Goal: Task Accomplishment & Management: Complete application form

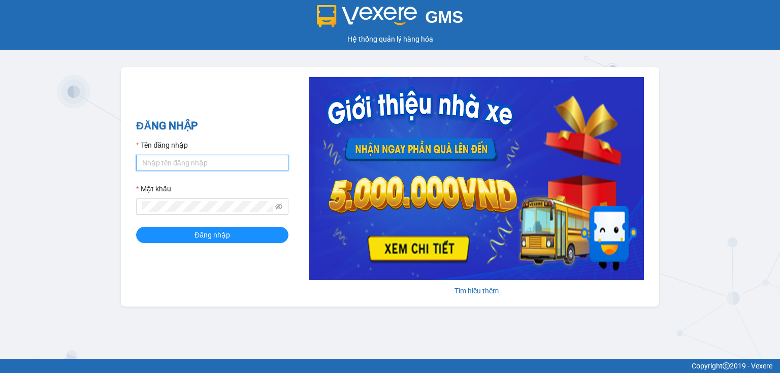
drag, startPoint x: 189, startPoint y: 162, endPoint x: 190, endPoint y: 171, distance: 8.7
click at [190, 164] on input "Tên đăng nhập" at bounding box center [212, 163] width 152 height 16
type input "hang.nhuquynh"
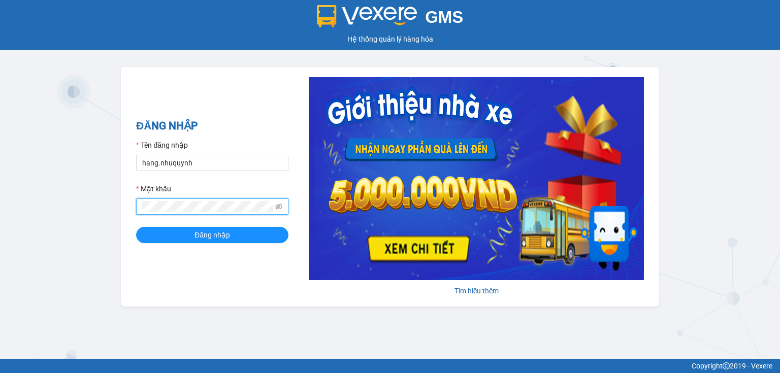
click at [136, 227] on button "Đăng nhập" at bounding box center [212, 235] width 152 height 16
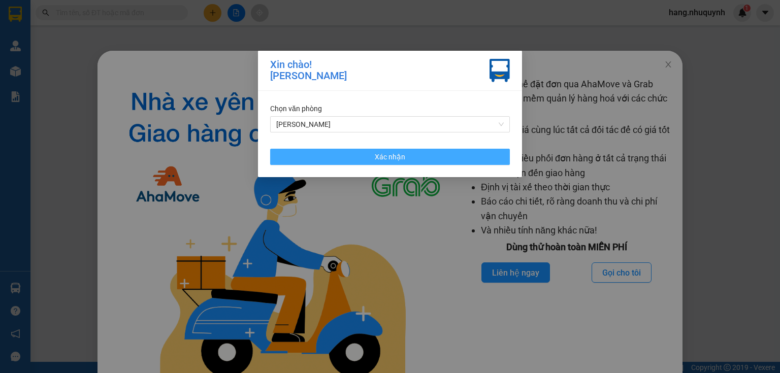
click at [387, 158] on span "Xác nhận" at bounding box center [390, 156] width 30 height 11
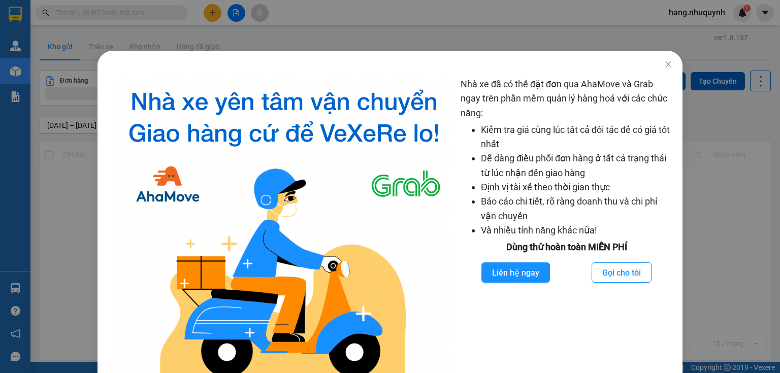
click at [128, 10] on div "Nhà xe đã có thể đặt đơn qua AhaMove và Grab ngay trên phần mềm quản lý hàng ho…" at bounding box center [390, 186] width 780 height 373
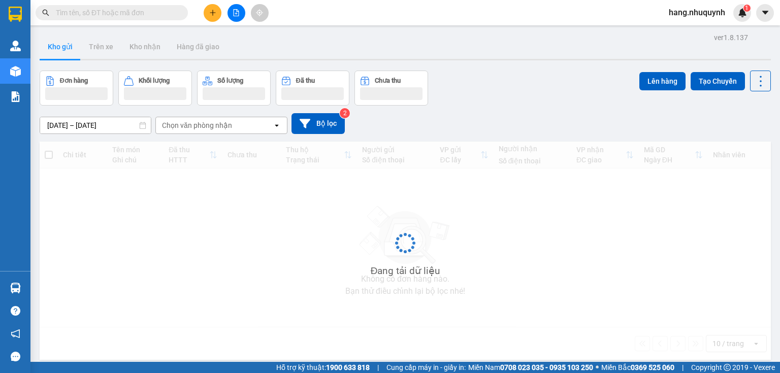
click at [117, 7] on input "text" at bounding box center [116, 12] width 120 height 11
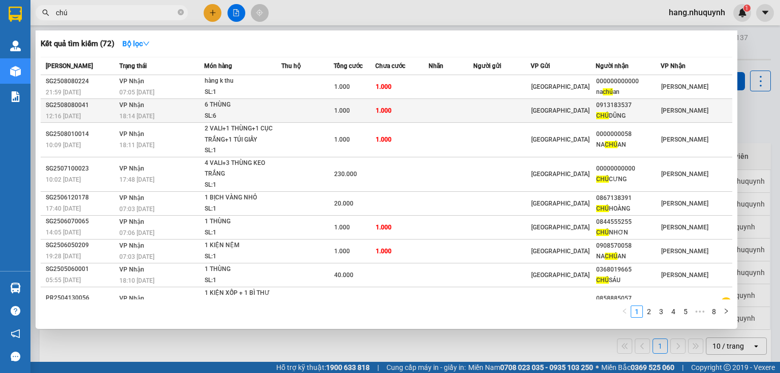
type input "chú"
click at [289, 112] on td at bounding box center [307, 111] width 52 height 24
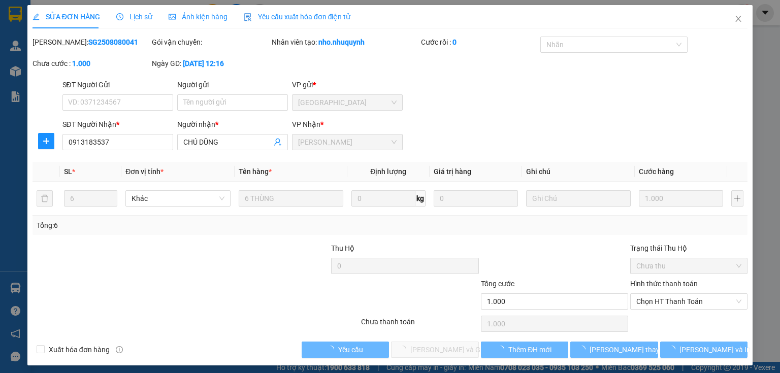
type input "0913183537"
type input "CHÚ DŨNG"
type input "1.000"
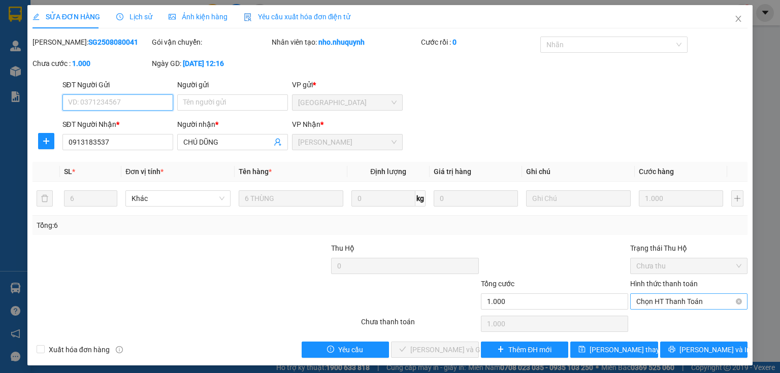
click at [665, 298] on span "Chọn HT Thanh Toán" at bounding box center [688, 301] width 105 height 15
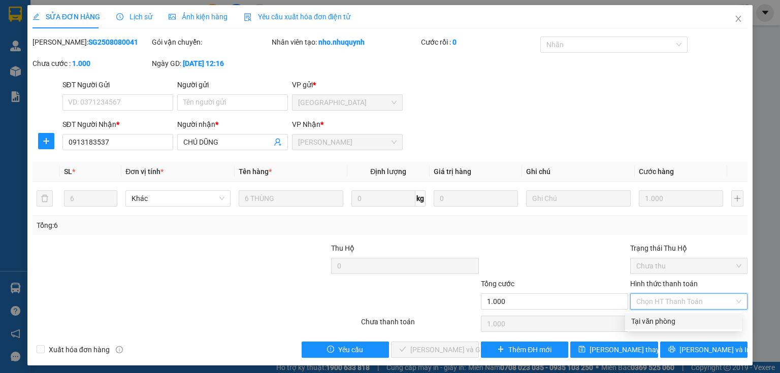
click at [650, 325] on div "Tại văn phòng" at bounding box center [683, 321] width 105 height 11
type input "0"
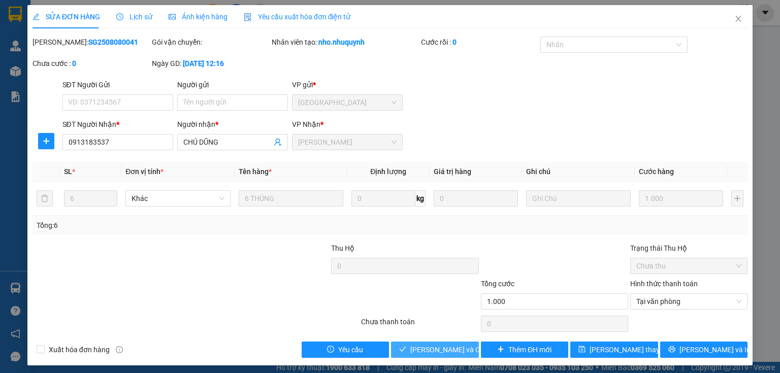
click at [431, 351] on span "Lưu và Giao hàng" at bounding box center [458, 349] width 97 height 11
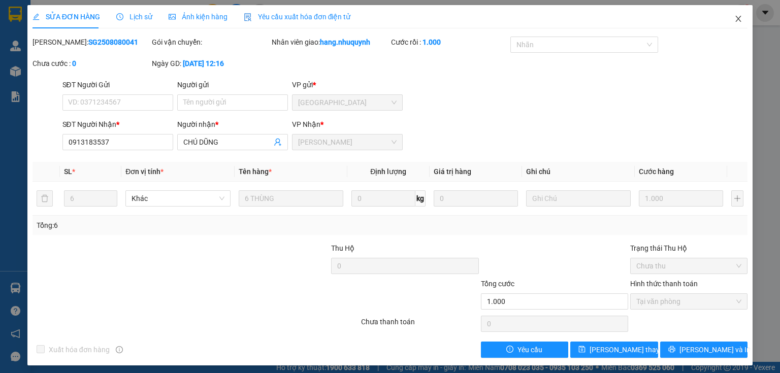
click at [734, 19] on icon "close" at bounding box center [738, 19] width 8 height 8
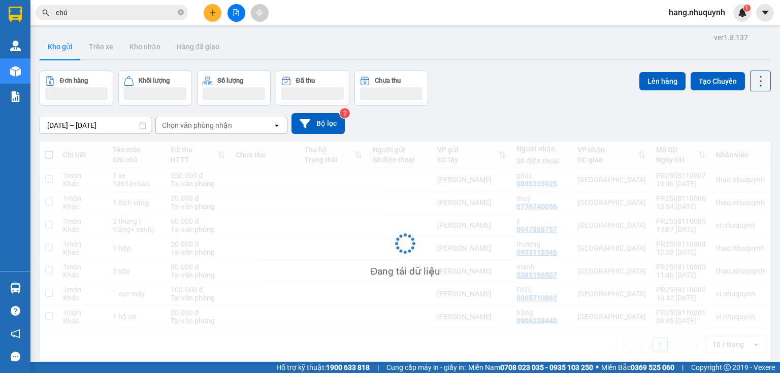
click at [218, 12] on button at bounding box center [213, 13] width 18 height 18
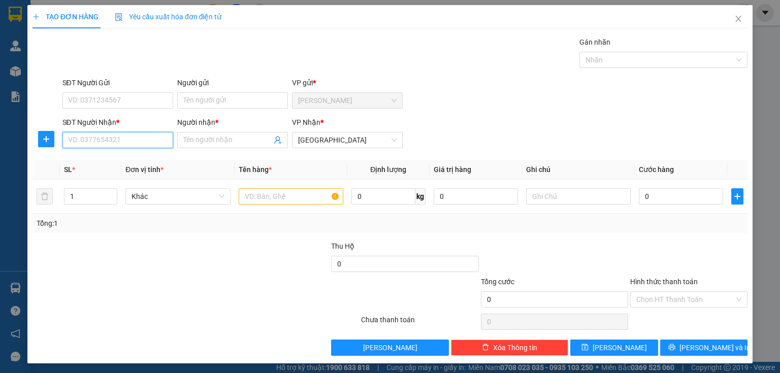
click at [115, 136] on input "SĐT Người Nhận *" at bounding box center [117, 140] width 111 height 16
type input "0934039332"
click at [132, 162] on div "0934039332 - chú út" at bounding box center [116, 159] width 97 height 11
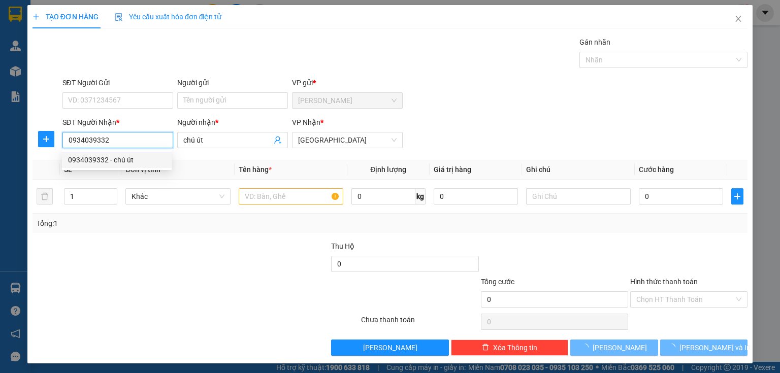
type input "chú út"
type input "30.000"
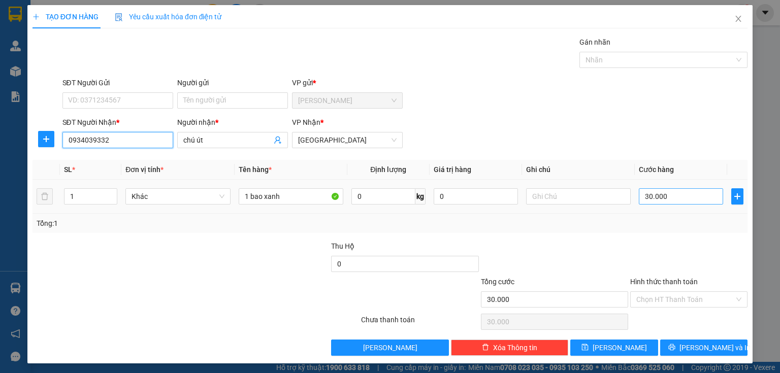
type input "0934039332"
click at [654, 196] on input "30.000" at bounding box center [680, 196] width 84 height 16
type input "4"
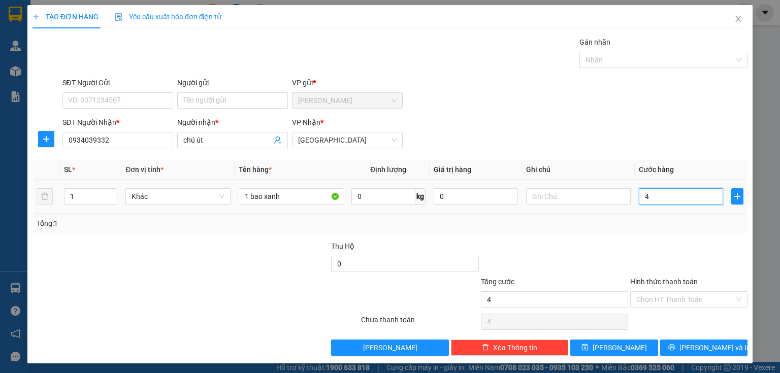
type input "40"
type input "400"
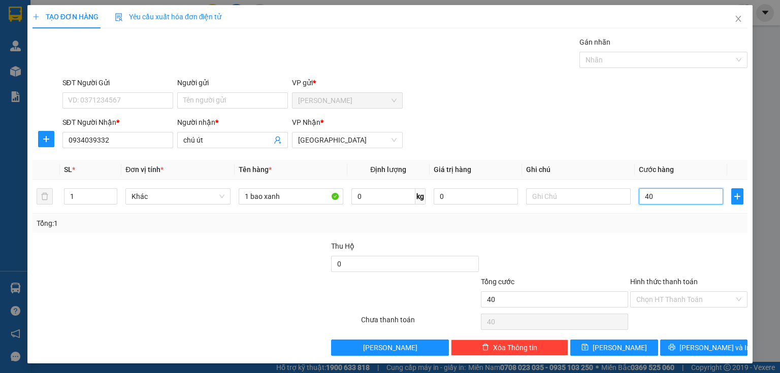
type input "400"
type input "4.000"
type input "40.000"
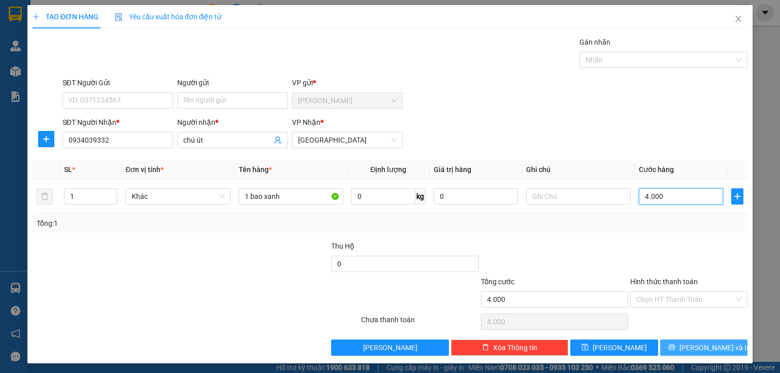
type input "40.000"
drag, startPoint x: 706, startPoint y: 349, endPoint x: 674, endPoint y: 294, distance: 63.3
click at [706, 348] on span "Lưu và In" at bounding box center [714, 347] width 71 height 11
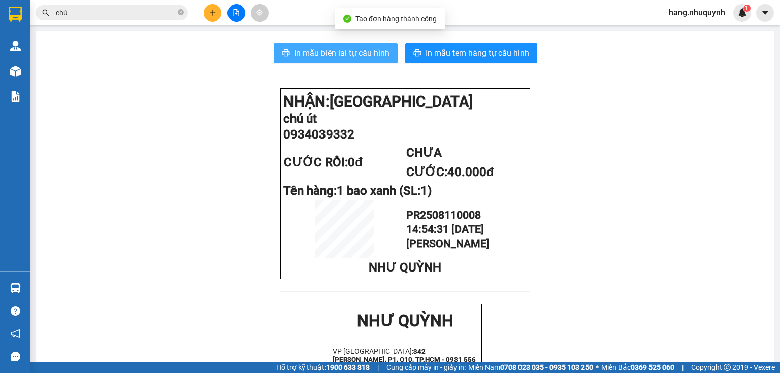
click at [334, 53] on span "In mẫu biên lai tự cấu hình" at bounding box center [341, 53] width 95 height 13
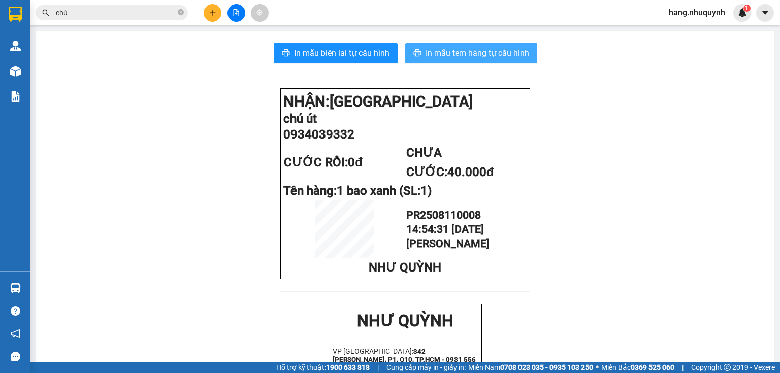
click at [465, 55] on span "In mẫu tem hàng tự cấu hình" at bounding box center [477, 53] width 104 height 13
click at [216, 12] on button at bounding box center [213, 13] width 18 height 18
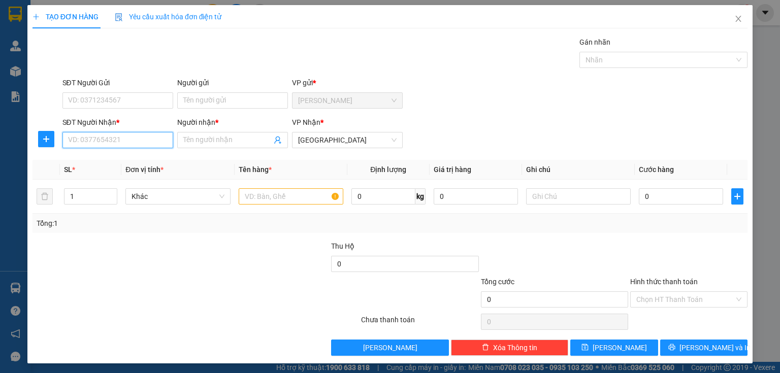
click at [115, 140] on input "SĐT Người Nhận *" at bounding box center [117, 140] width 111 height 16
type input "0912347751"
click at [213, 138] on input "Người nhận *" at bounding box center [227, 139] width 88 height 11
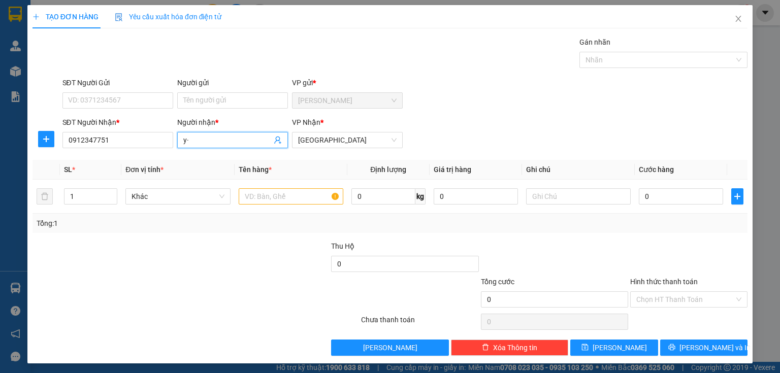
type input "y"
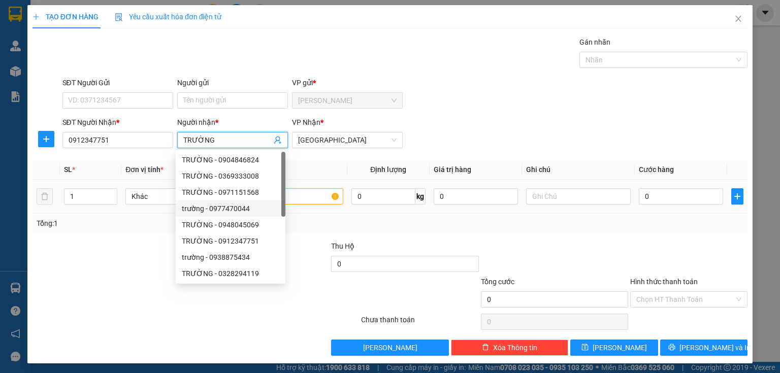
type input "TRƯỜNG"
click at [314, 199] on input "text" at bounding box center [291, 196] width 105 height 16
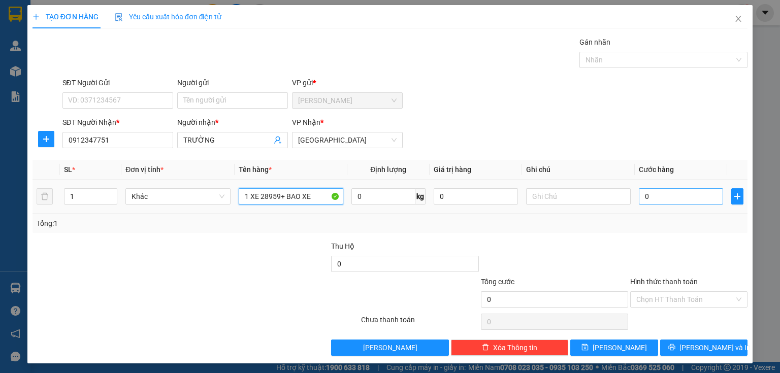
type input "1 XE 28959+ BAO XE"
click at [651, 197] on input "0" at bounding box center [680, 196] width 84 height 16
type input "2"
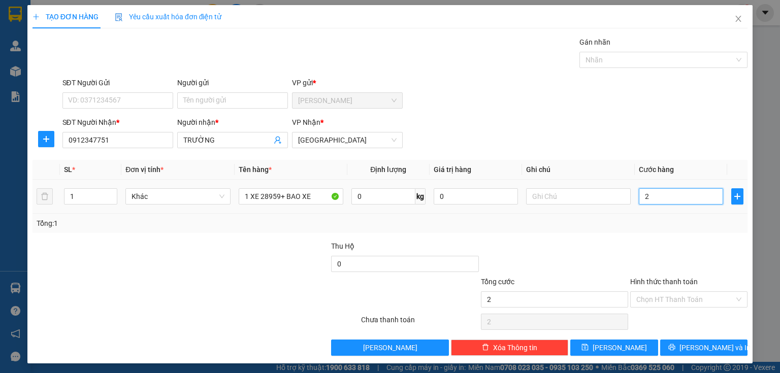
type input "25"
type input "250"
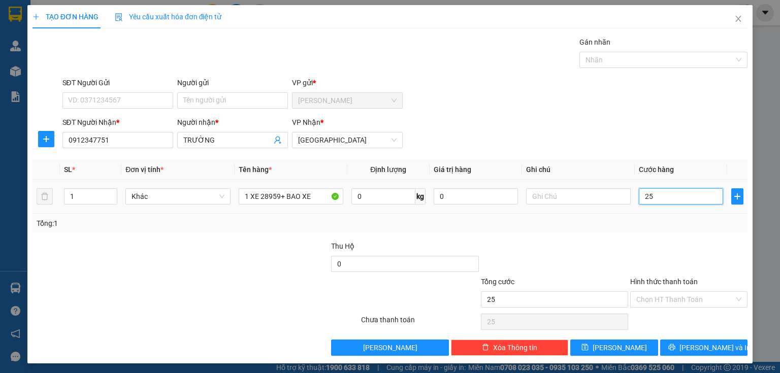
type input "250"
type input "2.500"
type input "25.000"
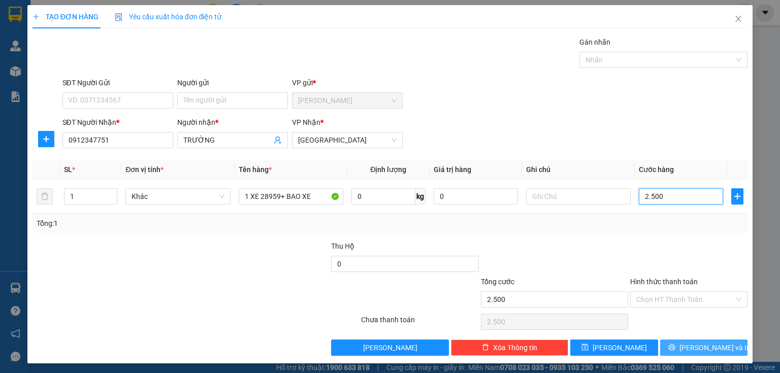
type input "25.000"
type input "250.000"
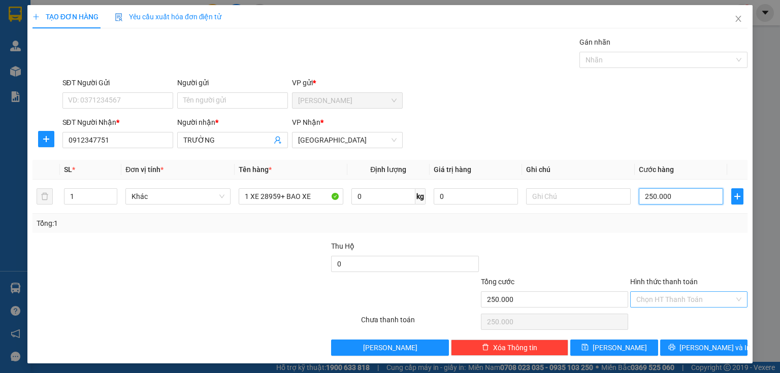
drag, startPoint x: 665, startPoint y: 290, endPoint x: 667, endPoint y: 306, distance: 15.4
click at [665, 292] on div "Chọn HT Thanh Toán" at bounding box center [688, 299] width 117 height 16
type input "250.000"
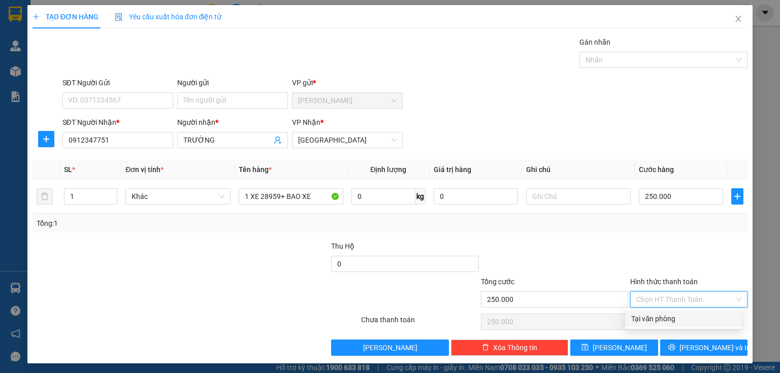
drag, startPoint x: 660, startPoint y: 311, endPoint x: 657, endPoint y: 334, distance: 23.5
click at [660, 318] on div "Tại văn phòng" at bounding box center [683, 319] width 117 height 16
type input "0"
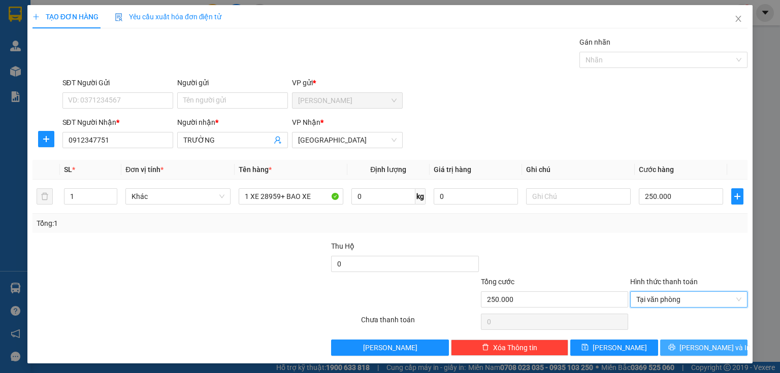
click at [674, 350] on button "Lưu và In" at bounding box center [704, 348] width 88 height 16
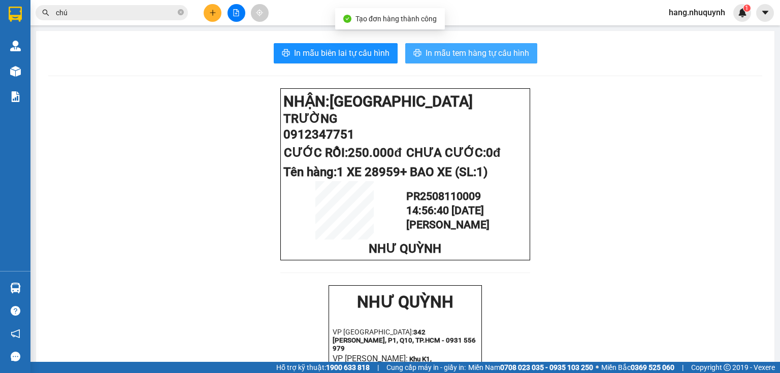
drag, startPoint x: 439, startPoint y: 50, endPoint x: 418, endPoint y: 89, distance: 44.7
click at [439, 50] on span "In mẫu tem hàng tự cấu hình" at bounding box center [477, 53] width 104 height 13
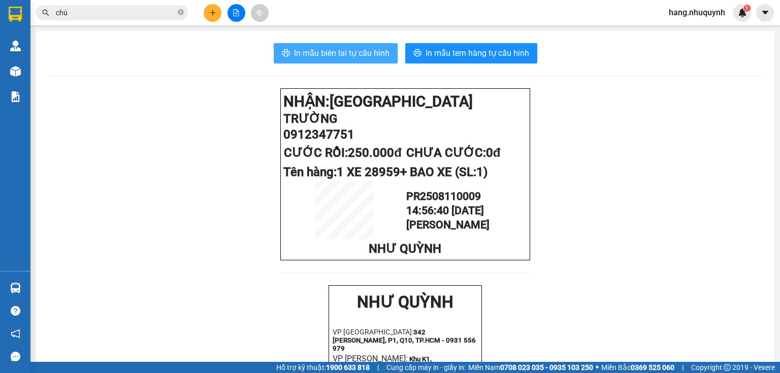
click at [347, 56] on span "In mẫu biên lai tự cấu hình" at bounding box center [341, 53] width 95 height 13
click at [124, 13] on input "chú" at bounding box center [116, 12] width 120 height 11
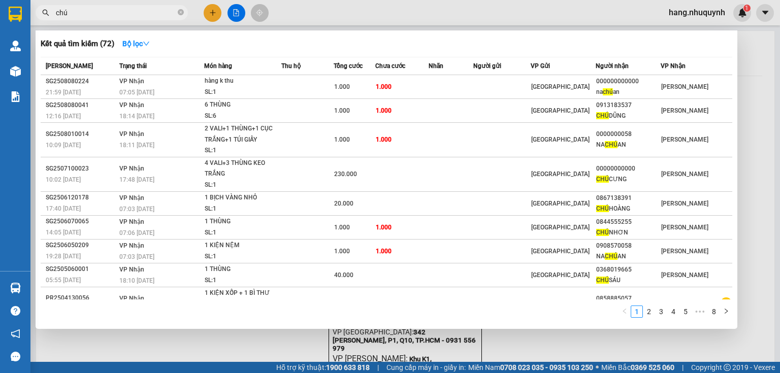
click at [124, 13] on input "chú" at bounding box center [116, 12] width 120 height 11
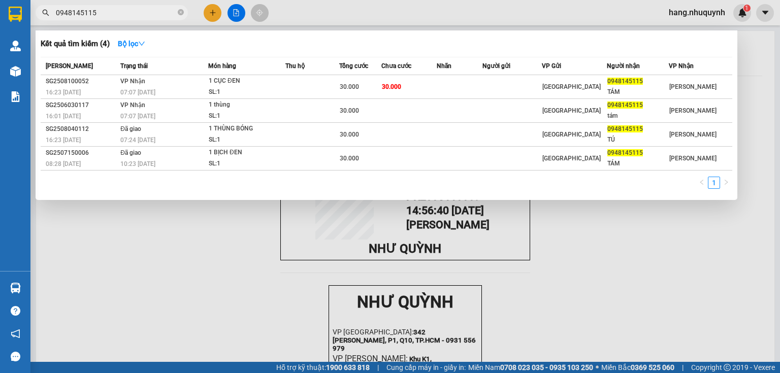
type input "0948145115"
click at [240, 72] on th "Món hàng" at bounding box center [246, 66] width 77 height 18
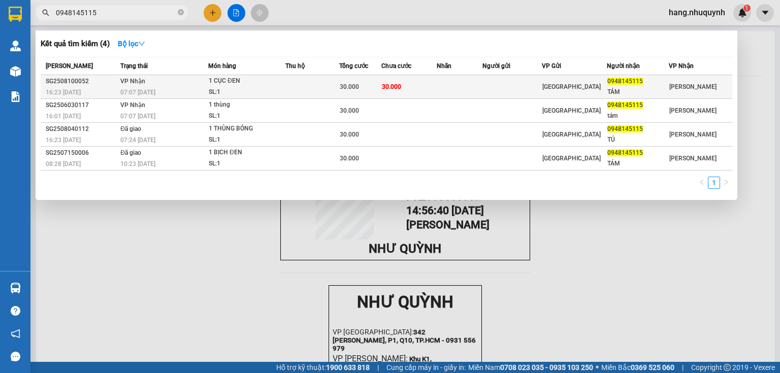
click at [239, 85] on div "1 CỤC ĐEN" at bounding box center [247, 81] width 76 height 11
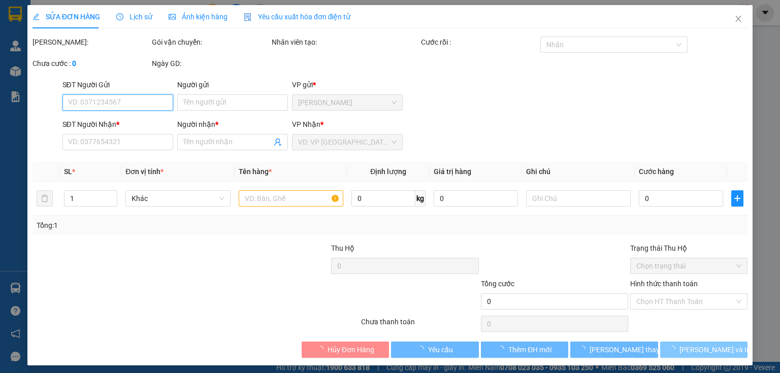
type input "0948145115"
type input "TÁM"
type input "30.000"
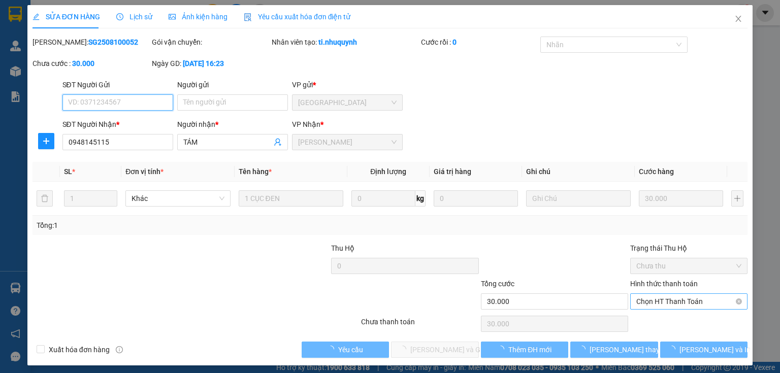
click at [671, 303] on span "Chọn HT Thanh Toán" at bounding box center [688, 301] width 105 height 15
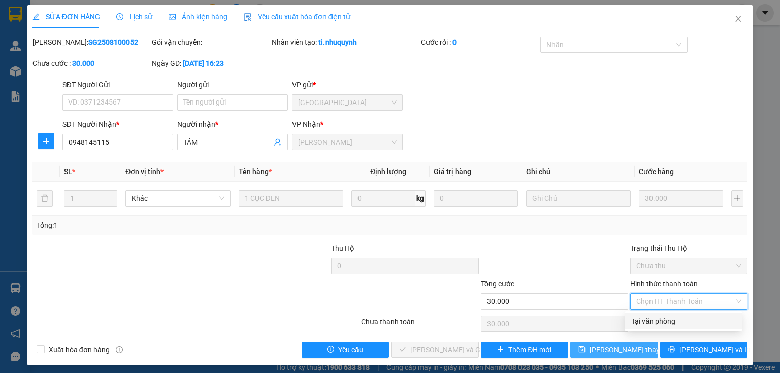
drag, startPoint x: 666, startPoint y: 319, endPoint x: 624, endPoint y: 346, distance: 49.6
click at [664, 320] on div "Tại văn phòng" at bounding box center [683, 321] width 105 height 11
type input "0"
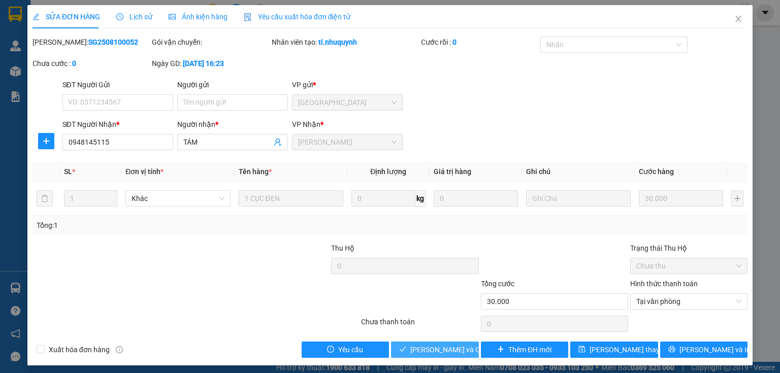
click at [442, 351] on span "Lưu và Giao hàng" at bounding box center [458, 349] width 97 height 11
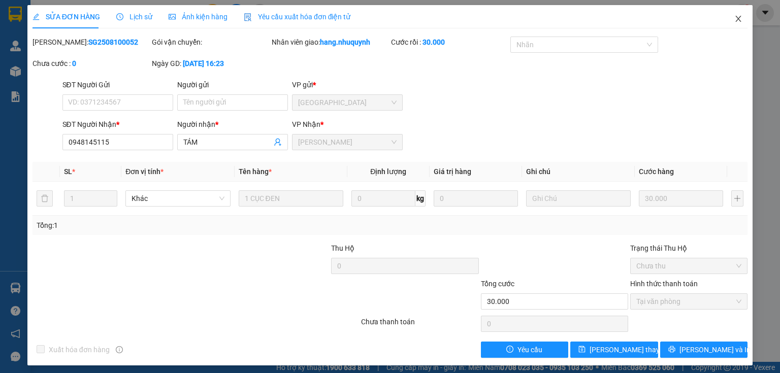
click at [734, 17] on icon "close" at bounding box center [738, 19] width 8 height 8
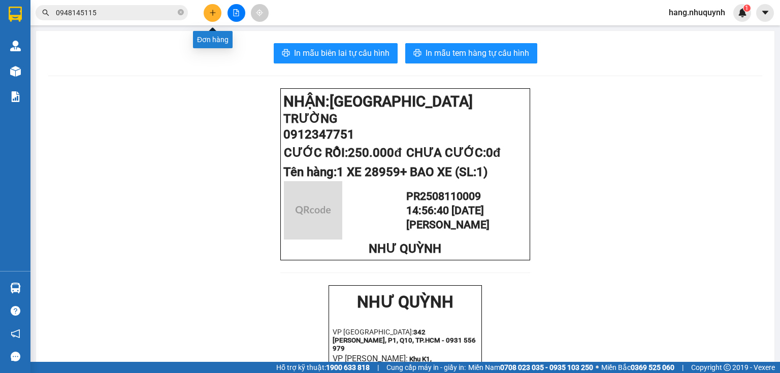
click at [214, 10] on icon "plus" at bounding box center [212, 12] width 7 height 7
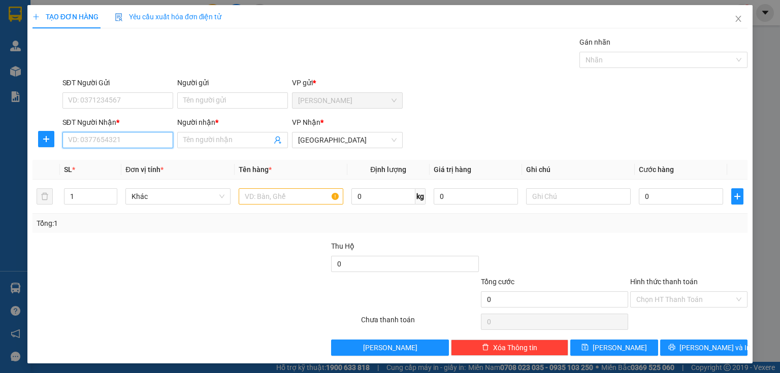
click at [114, 139] on input "SĐT Người Nhận *" at bounding box center [117, 140] width 111 height 16
click at [118, 162] on div "0932461932 - ko tên" at bounding box center [116, 159] width 97 height 11
type input "0932461932"
type input "ko tên"
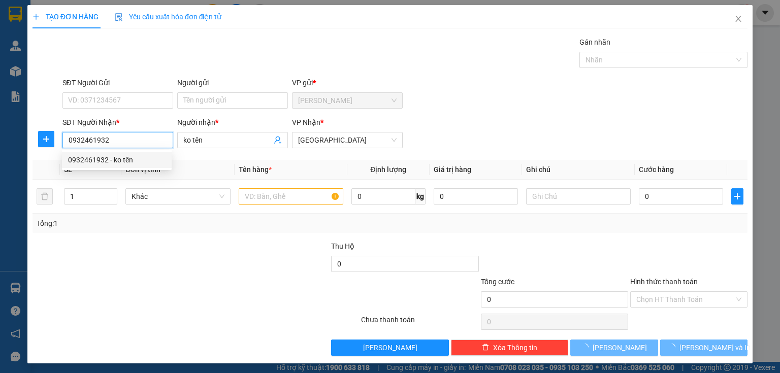
type input "100.000"
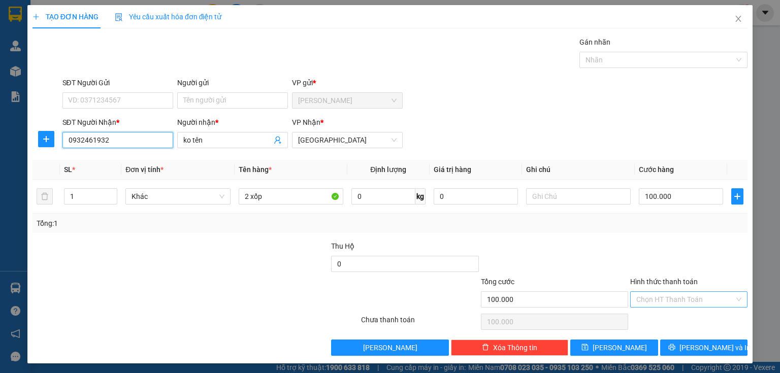
type input "0932461932"
drag, startPoint x: 678, startPoint y: 295, endPoint x: 678, endPoint y: 307, distance: 11.7
click at [678, 298] on input "Hình thức thanh toán" at bounding box center [685, 299] width 98 height 15
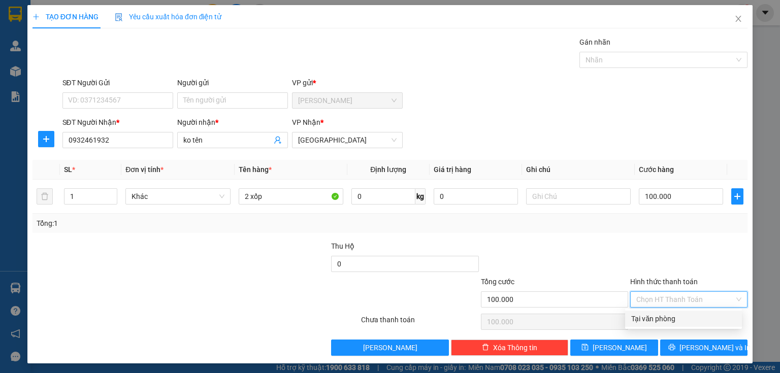
click at [670, 321] on div "Tại văn phòng" at bounding box center [683, 318] width 105 height 11
type input "0"
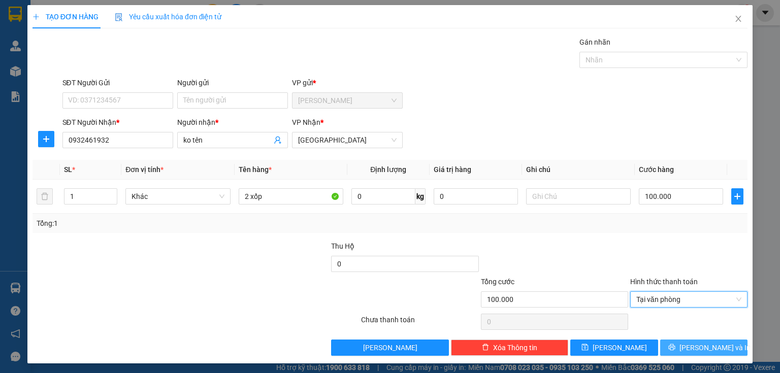
click at [691, 347] on span "Lưu và In" at bounding box center [714, 347] width 71 height 11
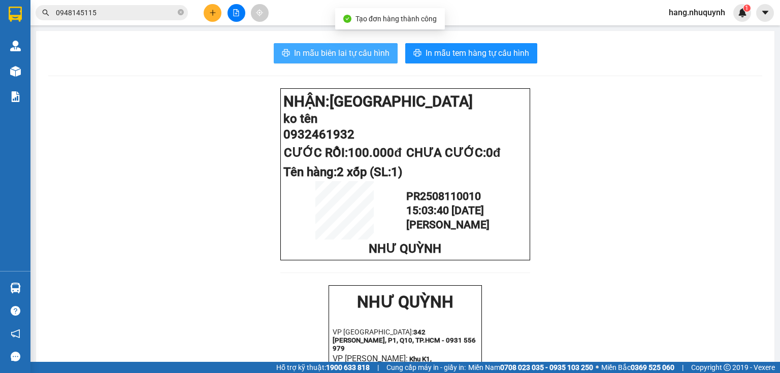
click at [313, 60] on button "In mẫu biên lai tự cấu hình" at bounding box center [336, 53] width 124 height 20
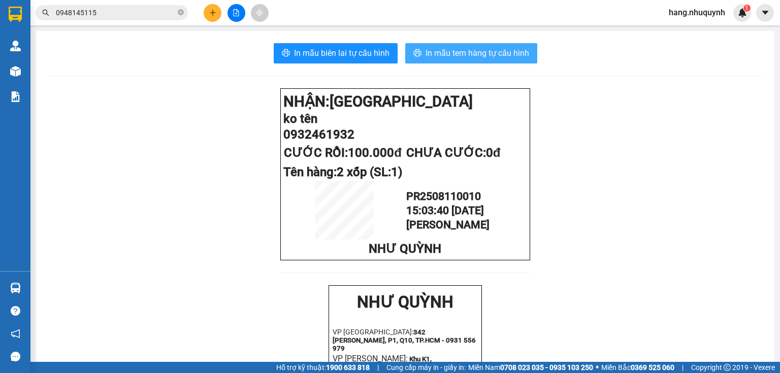
drag, startPoint x: 487, startPoint y: 57, endPoint x: 483, endPoint y: 73, distance: 16.6
click at [487, 59] on span "In mẫu tem hàng tự cấu hình" at bounding box center [477, 53] width 104 height 13
click at [148, 11] on input "0948145115" at bounding box center [116, 12] width 120 height 11
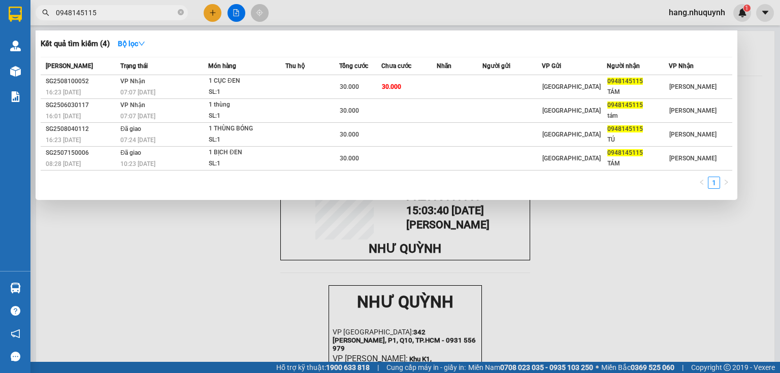
click at [148, 11] on input "0948145115" at bounding box center [116, 12] width 120 height 11
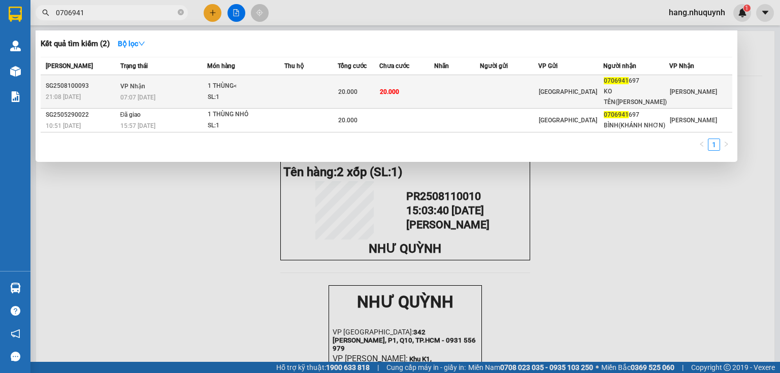
type input "0706941"
click at [195, 96] on div "07:07 - 11/08" at bounding box center [163, 97] width 86 height 11
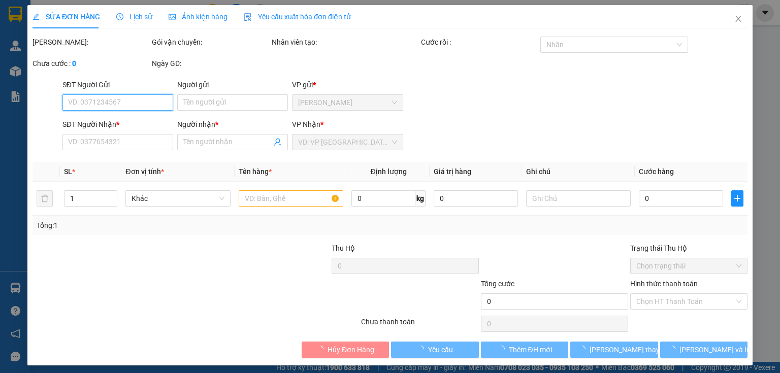
type input "0706941697"
type input "KO TÊN(KHÁNH NHƠN)"
type input "20.000"
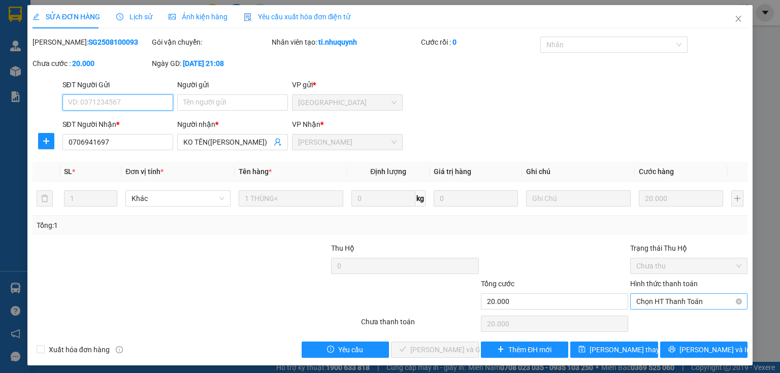
click at [672, 306] on span "Chọn HT Thanh Toán" at bounding box center [688, 301] width 105 height 15
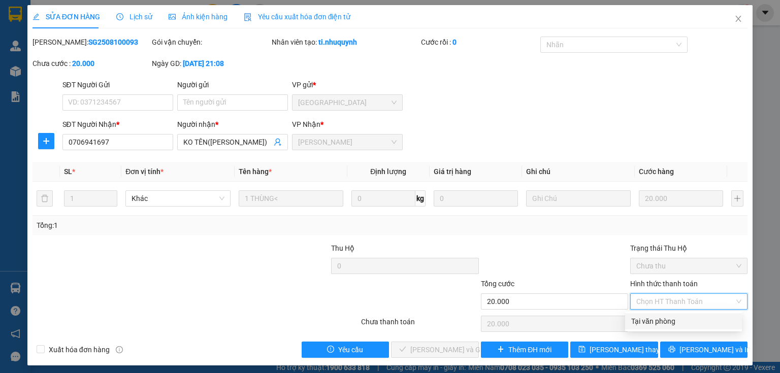
drag, startPoint x: 668, startPoint y: 317, endPoint x: 653, endPoint y: 327, distance: 17.6
click at [668, 318] on div "Tại văn phòng" at bounding box center [683, 321] width 105 height 11
type input "0"
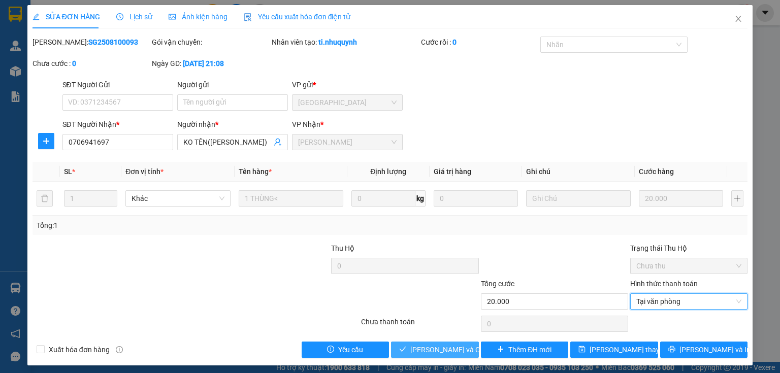
click at [460, 349] on span "Lưu và Giao hàng" at bounding box center [458, 349] width 97 height 11
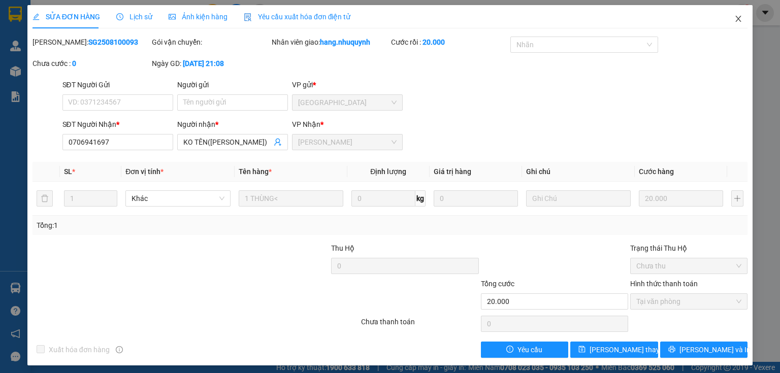
click at [735, 19] on icon "close" at bounding box center [738, 19] width 6 height 6
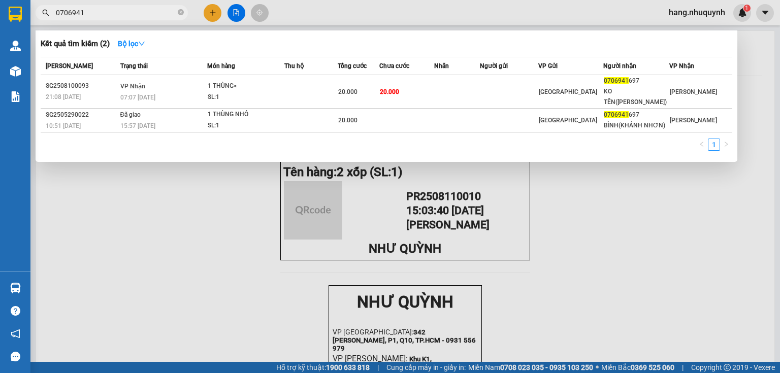
click at [138, 11] on input "0706941" at bounding box center [116, 12] width 120 height 11
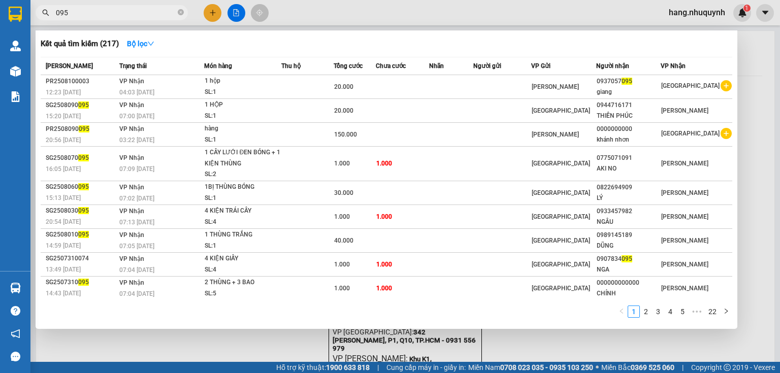
click at [154, 12] on input "095" at bounding box center [116, 12] width 120 height 11
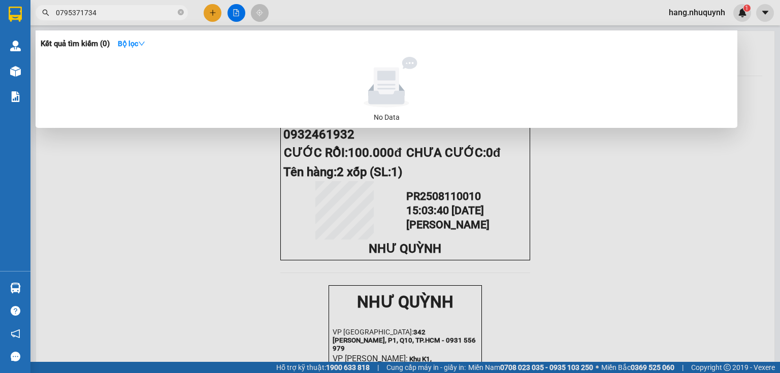
drag, startPoint x: 91, startPoint y: 10, endPoint x: 86, endPoint y: 17, distance: 8.0
click at [86, 17] on input "0795371734" at bounding box center [116, 12] width 120 height 11
click at [104, 11] on input "0795371734" at bounding box center [116, 12] width 120 height 11
click at [63, 15] on input "0795371734" at bounding box center [116, 12] width 120 height 11
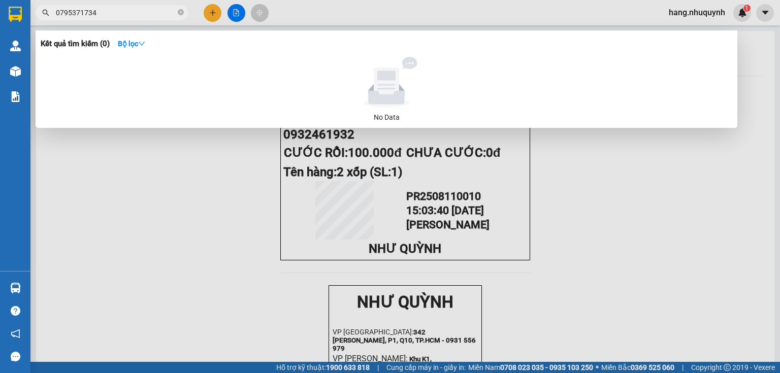
click at [108, 10] on input "0795371734" at bounding box center [116, 12] width 120 height 11
drag, startPoint x: 82, startPoint y: 12, endPoint x: 22, endPoint y: 22, distance: 61.2
click at [26, 22] on section "Kết quả tìm kiếm ( 0 ) Bộ lọc No Data 0795371734 hang.nhuquynh 1 Quản Lý Quản l…" at bounding box center [390, 186] width 780 height 373
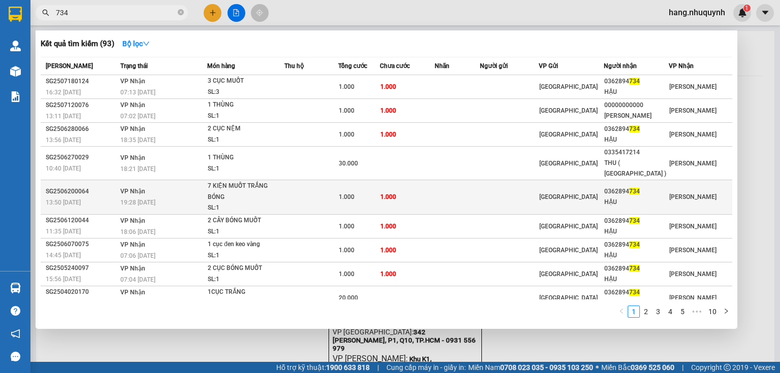
scroll to position [22, 0]
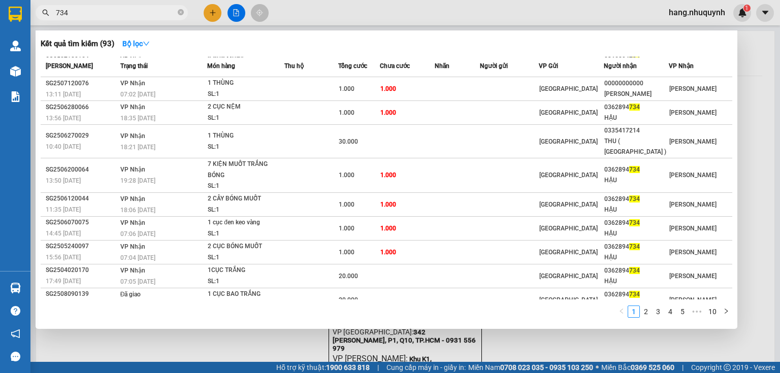
type input "734"
click at [216, 14] on div at bounding box center [390, 186] width 780 height 373
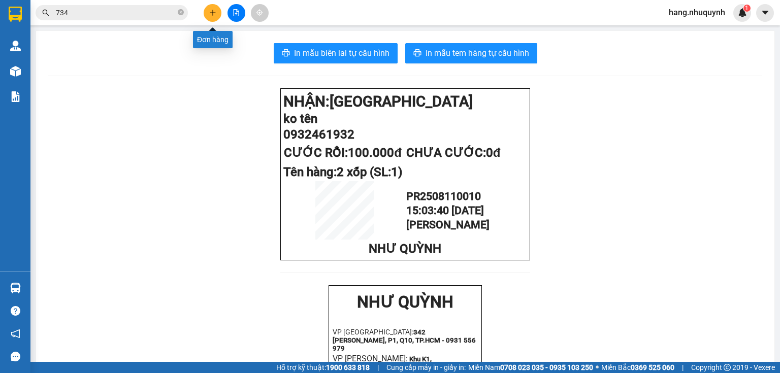
click at [211, 15] on icon "plus" at bounding box center [212, 12] width 7 height 7
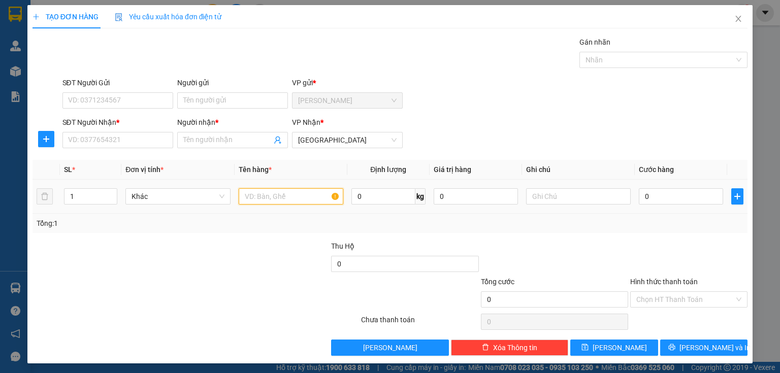
click at [258, 198] on input "text" at bounding box center [291, 196] width 105 height 16
type input "1 THÙNG"
click at [225, 138] on input "Người nhận *" at bounding box center [227, 139] width 88 height 11
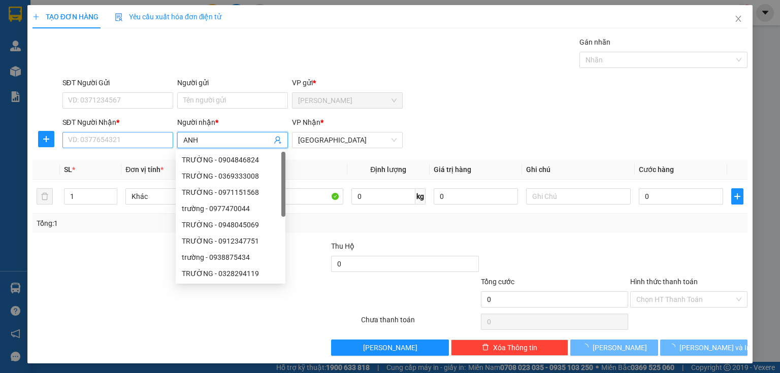
type input "ANH"
click at [114, 137] on input "SĐT Người Nhận *" at bounding box center [117, 140] width 111 height 16
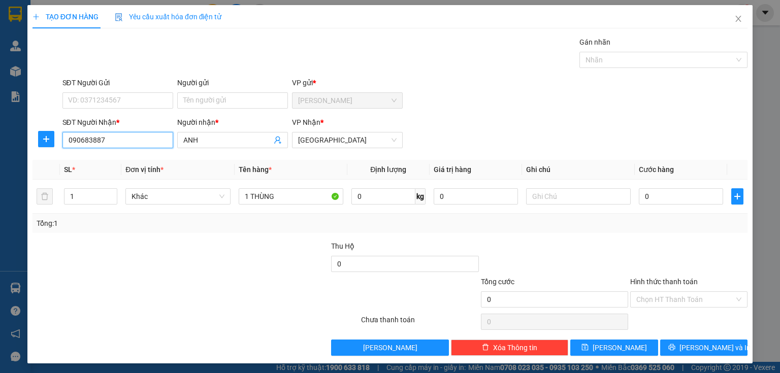
click at [84, 142] on input "090683887" at bounding box center [117, 140] width 111 height 16
click at [89, 140] on input "090683887" at bounding box center [117, 140] width 111 height 16
click at [84, 143] on input "090683887" at bounding box center [117, 140] width 111 height 16
click at [87, 142] on input "090683887" at bounding box center [117, 140] width 111 height 16
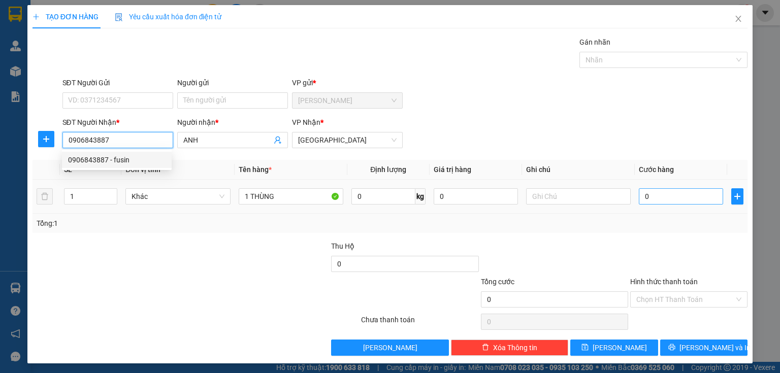
type input "0906843887"
click at [661, 196] on input "0" at bounding box center [680, 196] width 84 height 16
type input "3"
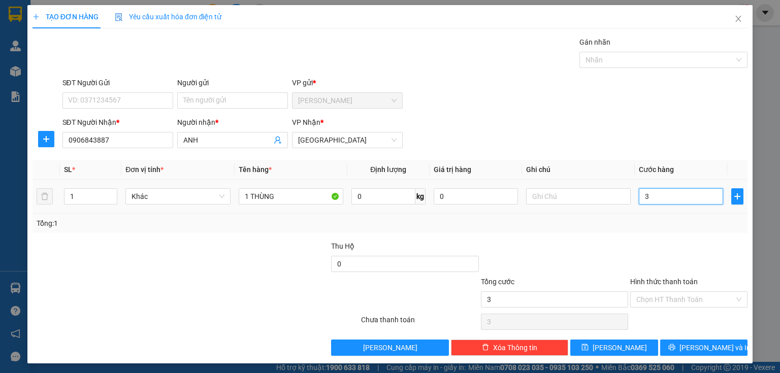
type input "30"
type input "300"
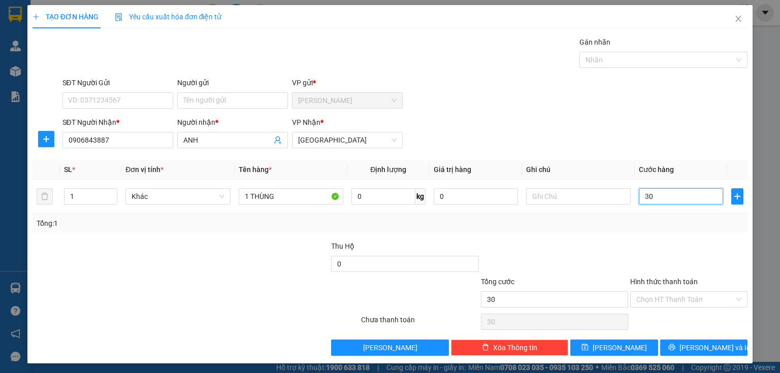
type input "300"
type input "3.000"
type input "30.000"
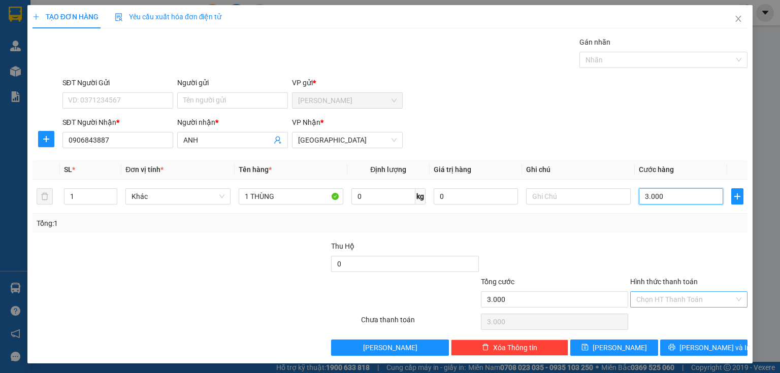
type input "30.000"
click at [666, 296] on input "Hình thức thanh toán" at bounding box center [685, 299] width 98 height 15
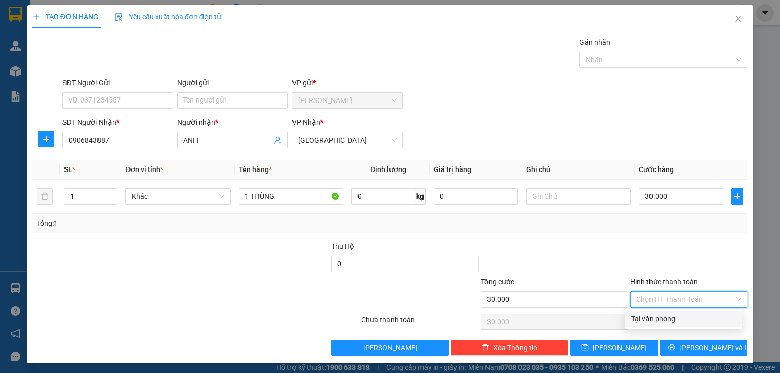
click at [666, 320] on div "Tại văn phòng" at bounding box center [683, 318] width 105 height 11
type input "0"
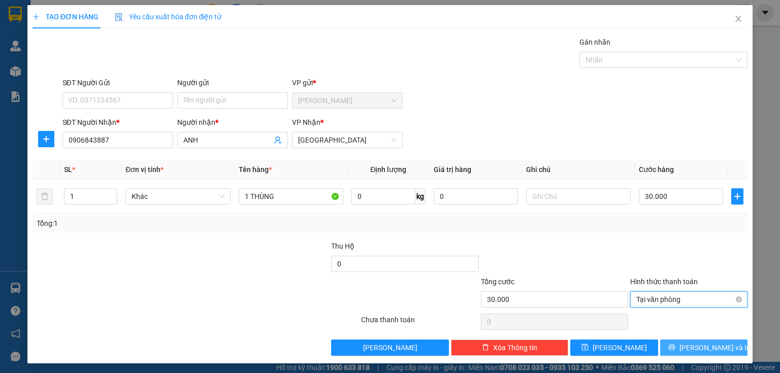
drag, startPoint x: 684, startPoint y: 346, endPoint x: 662, endPoint y: 296, distance: 53.6
click at [675, 347] on icon "printer" at bounding box center [671, 347] width 7 height 7
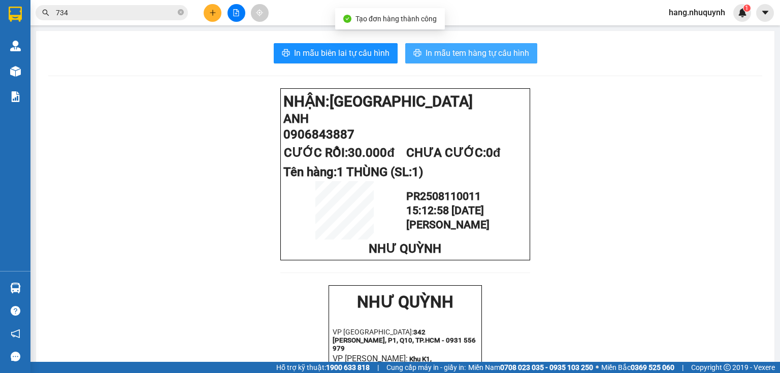
drag, startPoint x: 488, startPoint y: 43, endPoint x: 493, endPoint y: 53, distance: 10.9
click at [491, 51] on button "In mẫu tem hàng tự cấu hình" at bounding box center [471, 53] width 132 height 20
click at [491, 54] on span "In mẫu tem hàng tự cấu hình" at bounding box center [477, 53] width 104 height 13
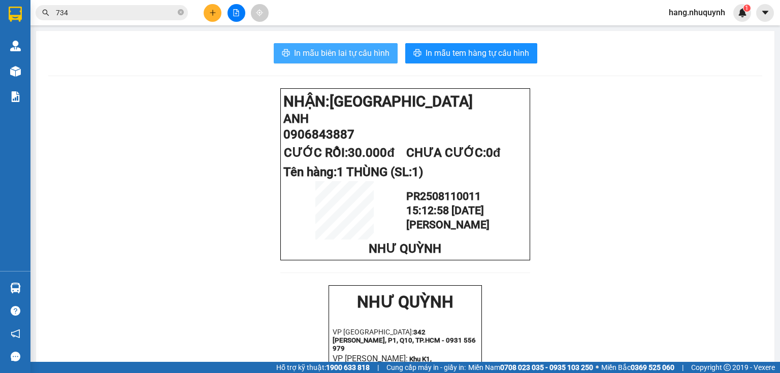
click at [334, 51] on span "In mẫu biên lai tự cấu hình" at bounding box center [341, 53] width 95 height 13
click at [148, 10] on input "734" at bounding box center [116, 12] width 120 height 11
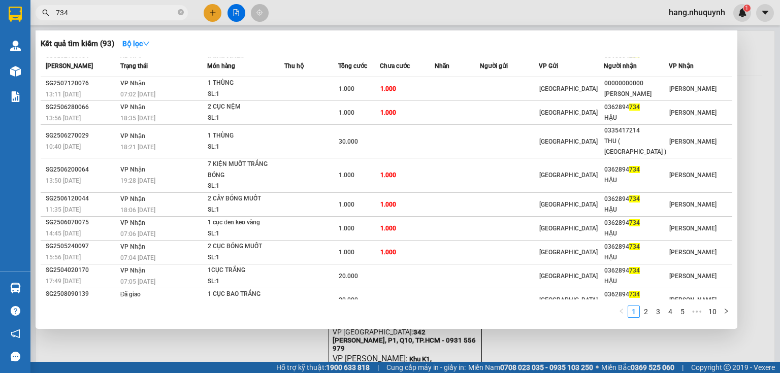
click at [148, 10] on input "734" at bounding box center [116, 12] width 120 height 11
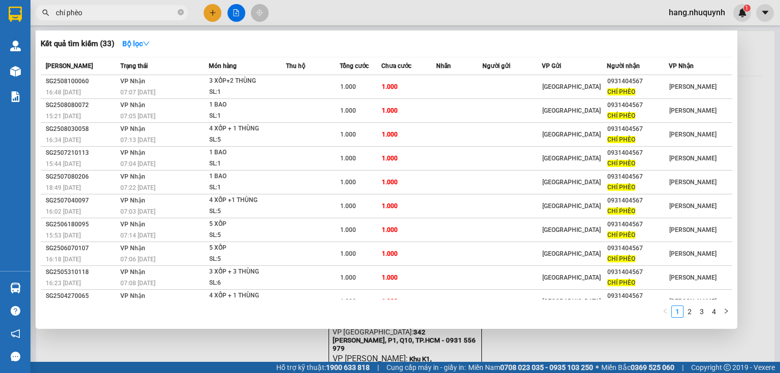
click at [147, 15] on input "chí phèo" at bounding box center [116, 12] width 120 height 11
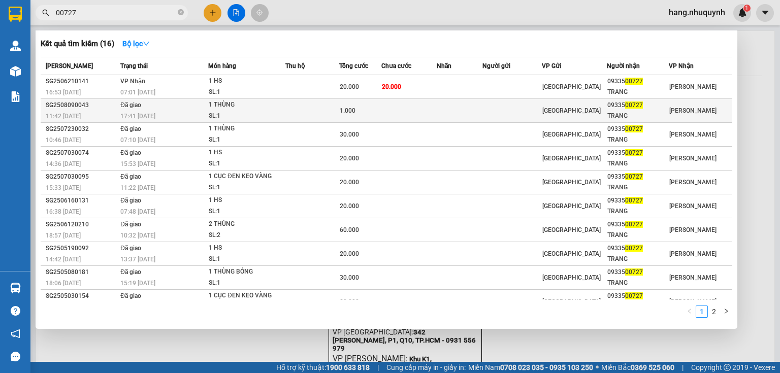
type input "00727"
click at [168, 120] on div "17:41 - 10/08" at bounding box center [163, 116] width 87 height 11
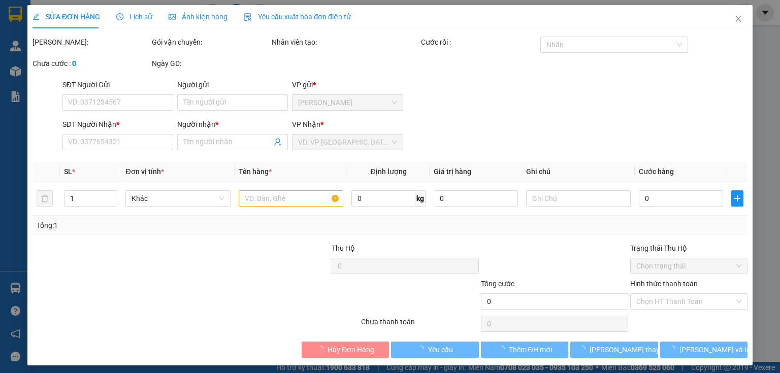
type input "0933500727"
type input "TRANG"
type input "1.000"
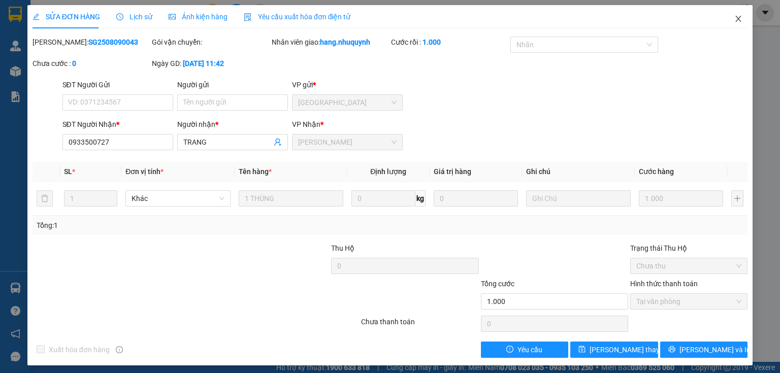
click at [734, 20] on icon "close" at bounding box center [738, 19] width 8 height 8
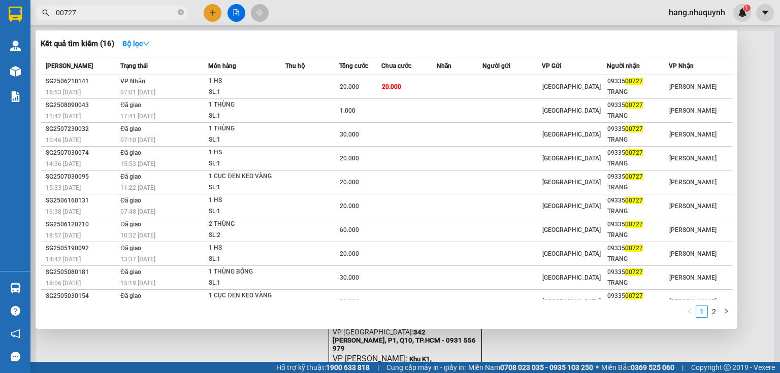
click at [138, 15] on input "00727" at bounding box center [116, 12] width 120 height 11
click at [213, 14] on div at bounding box center [390, 186] width 780 height 373
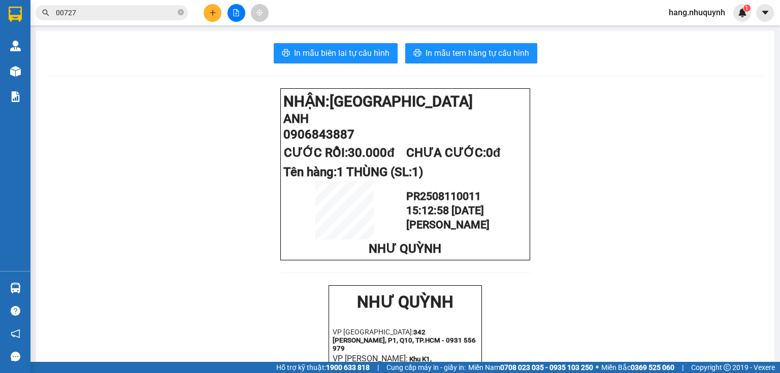
click at [215, 18] on button at bounding box center [213, 13] width 18 height 18
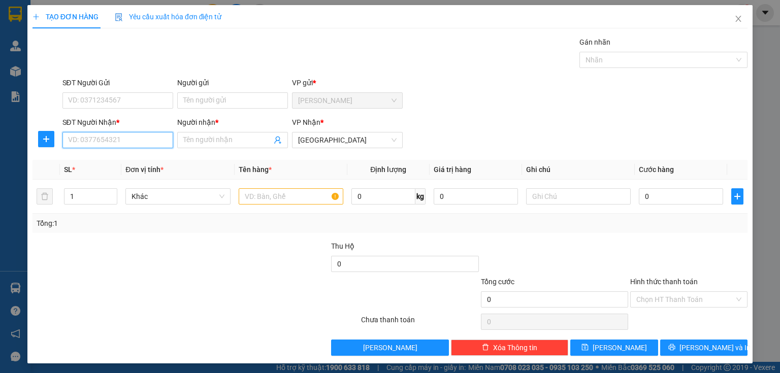
click at [128, 145] on input "SĐT Người Nhận *" at bounding box center [117, 140] width 111 height 16
type input "0528921295"
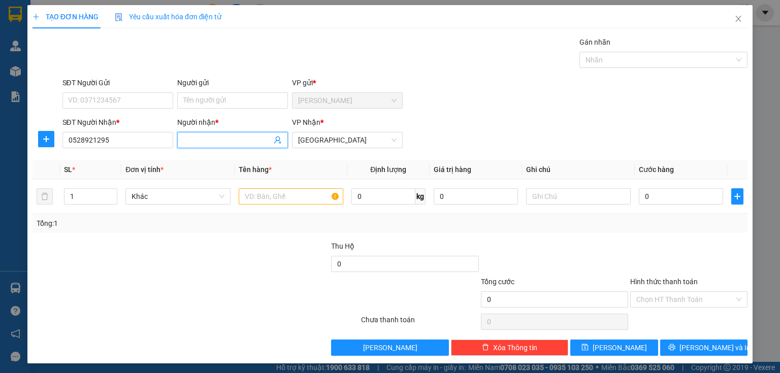
click at [217, 140] on input "Người nhận *" at bounding box center [227, 139] width 88 height 11
type input "D"
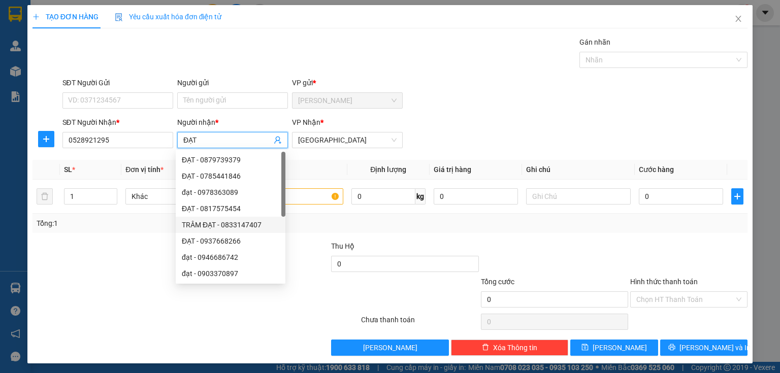
click at [281, 210] on div "ĐẠT - 0879739379 ĐẠT - 0785441846 đạt - 0978363089 ĐẠT - 0817575454 TRÂM ĐẠT - …" at bounding box center [231, 217] width 110 height 130
type input "ĐẠT"
click at [317, 195] on input "text" at bounding box center [291, 196] width 105 height 16
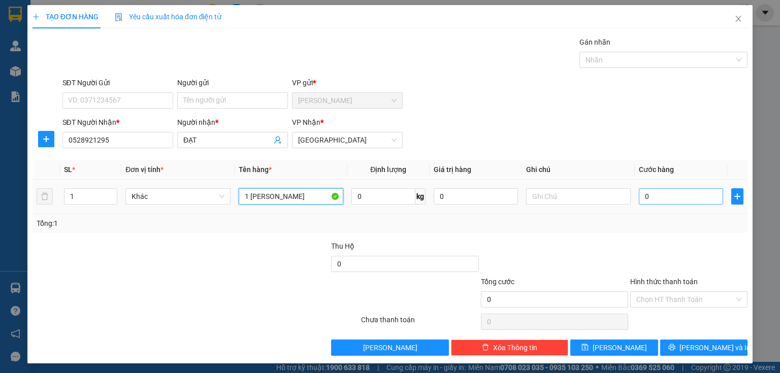
type input "1 VALI HỒNG"
click at [664, 193] on input "0" at bounding box center [680, 196] width 84 height 16
type input "4"
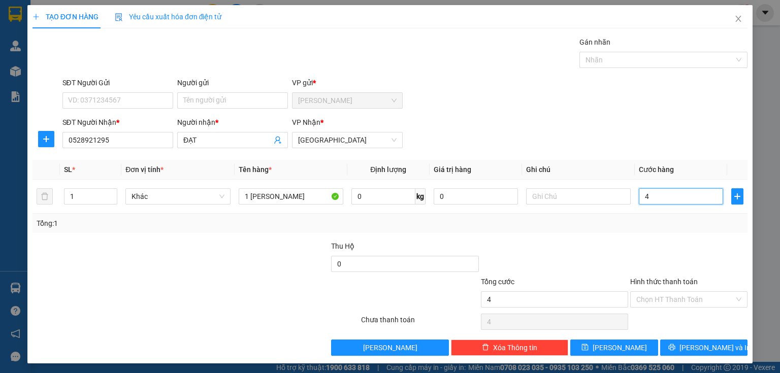
type input "40"
type input "400"
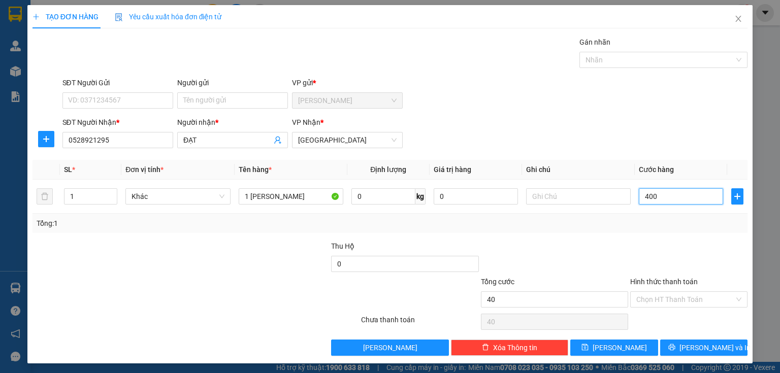
type input "400"
type input "4.000"
type input "40.000"
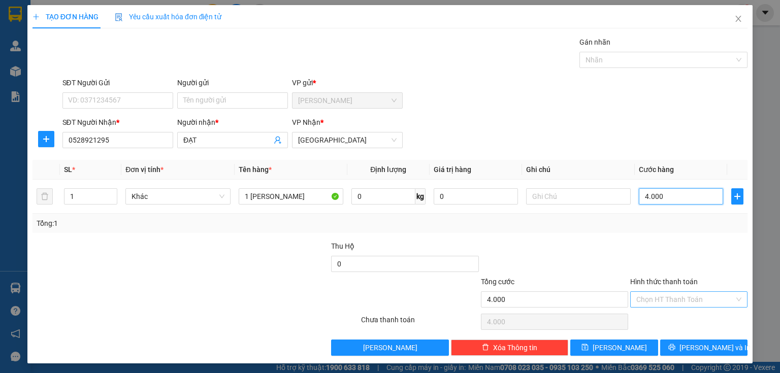
type input "40.000"
click at [678, 292] on input "Hình thức thanh toán" at bounding box center [685, 299] width 98 height 15
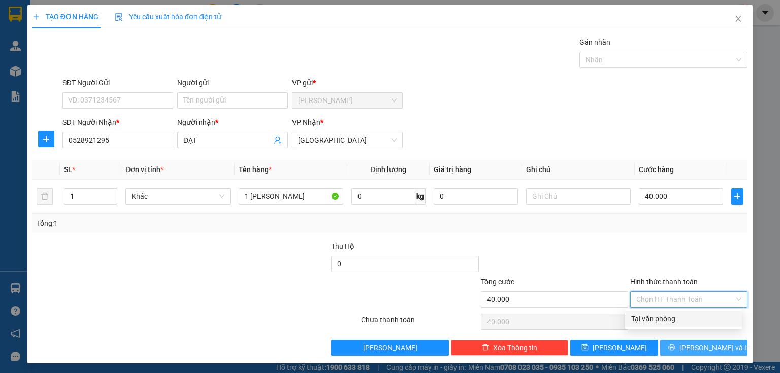
drag, startPoint x: 675, startPoint y: 317, endPoint x: 692, endPoint y: 348, distance: 34.8
click at [677, 327] on div "Tại văn phòng Tại văn phòng" at bounding box center [683, 319] width 117 height 20
click at [668, 319] on div "Tại văn phòng" at bounding box center [683, 318] width 105 height 11
type input "0"
click at [676, 347] on button "Lưu và In" at bounding box center [704, 348] width 88 height 16
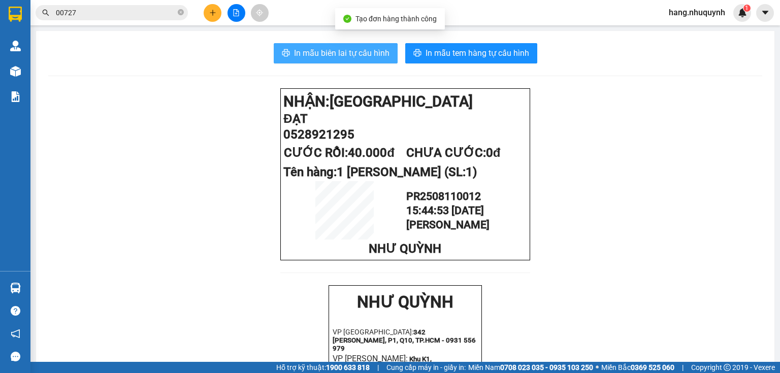
click at [360, 54] on span "In mẫu biên lai tự cấu hình" at bounding box center [341, 53] width 95 height 13
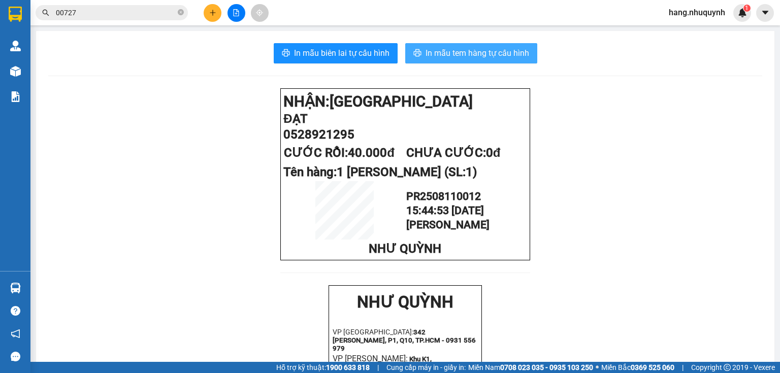
click at [461, 52] on span "In mẫu tem hàng tự cấu hình" at bounding box center [477, 53] width 104 height 13
click at [182, 14] on icon "close-circle" at bounding box center [181, 12] width 6 height 6
click at [140, 12] on input "text" at bounding box center [116, 12] width 120 height 11
click at [132, 16] on input "text" at bounding box center [116, 12] width 120 height 11
click at [209, 10] on icon "plus" at bounding box center [212, 12] width 7 height 7
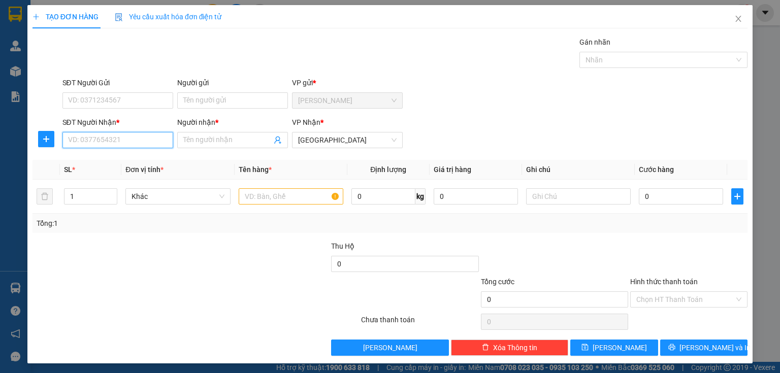
click at [146, 140] on input "SĐT Người Nhận *" at bounding box center [117, 140] width 111 height 16
click at [239, 143] on input "Người nhận *" at bounding box center [227, 139] width 88 height 11
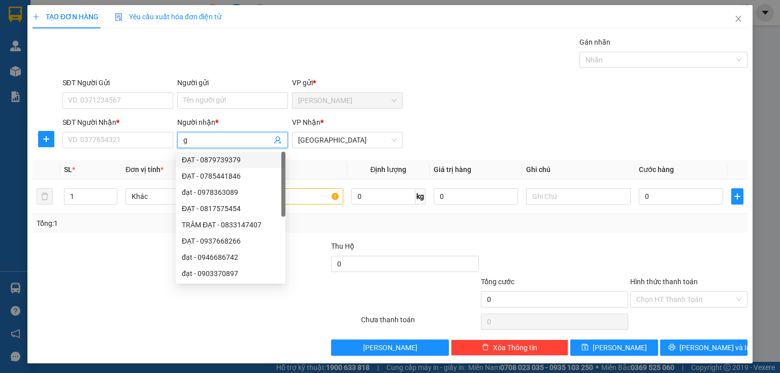
drag, startPoint x: 221, startPoint y: 138, endPoint x: 94, endPoint y: 149, distance: 127.8
click at [100, 149] on div "SĐT Người Nhận * VD: 0377654321 Người nhận * g VP Nhận * Sài Gòn" at bounding box center [404, 135] width 689 height 36
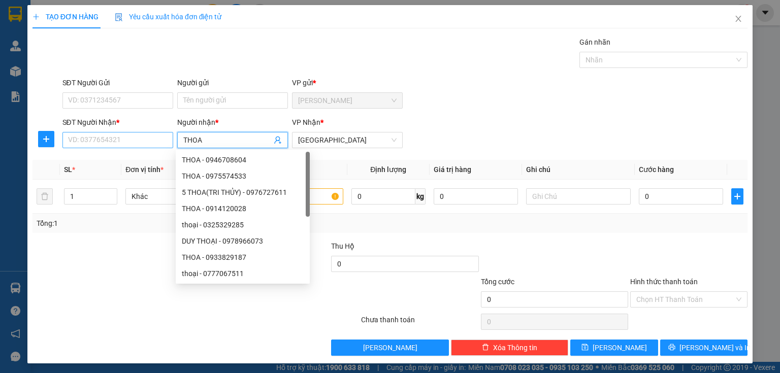
type input "THOA"
click at [90, 141] on input "SĐT Người Nhận *" at bounding box center [117, 140] width 111 height 16
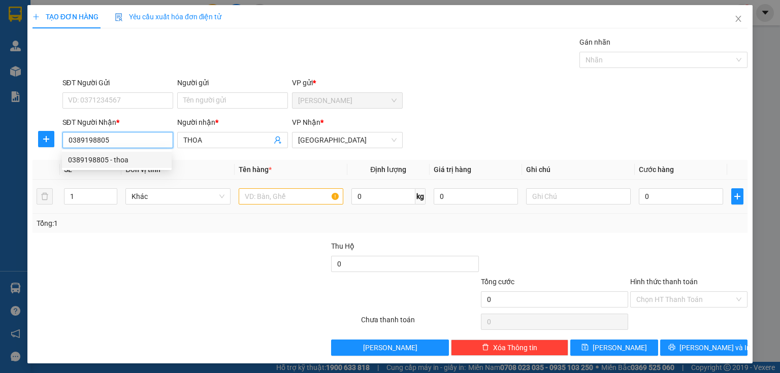
type input "0389198805"
click at [289, 199] on input "text" at bounding box center [291, 196] width 105 height 16
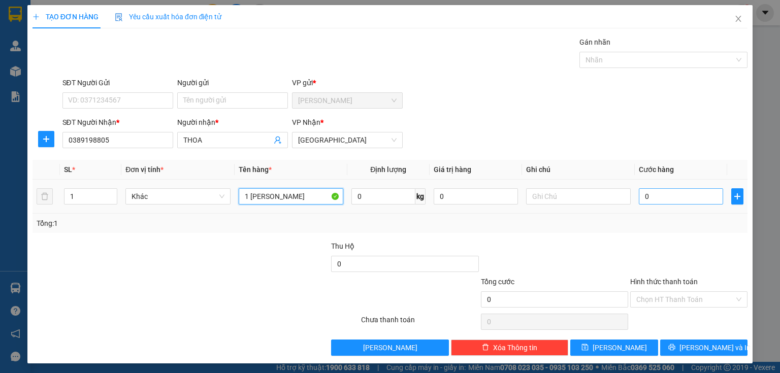
type input "1 THÙNG VĨNH HẢO"
click at [648, 200] on input "0" at bounding box center [680, 196] width 84 height 16
type input "3"
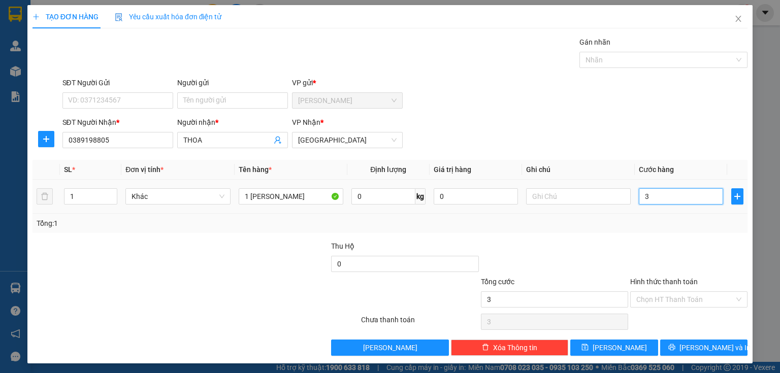
type input "30"
type input "300"
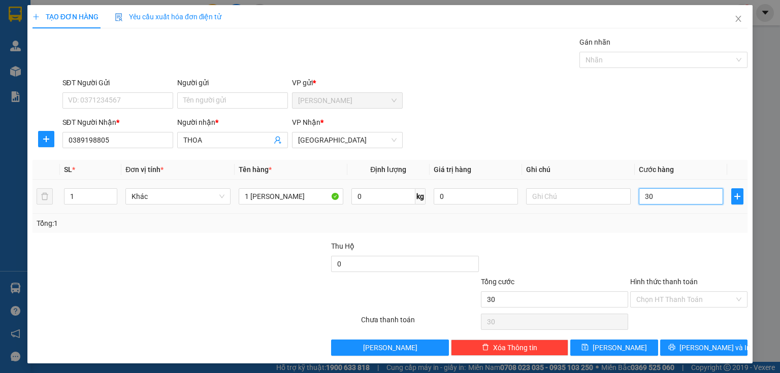
type input "300"
type input "3.000"
type input "30.000"
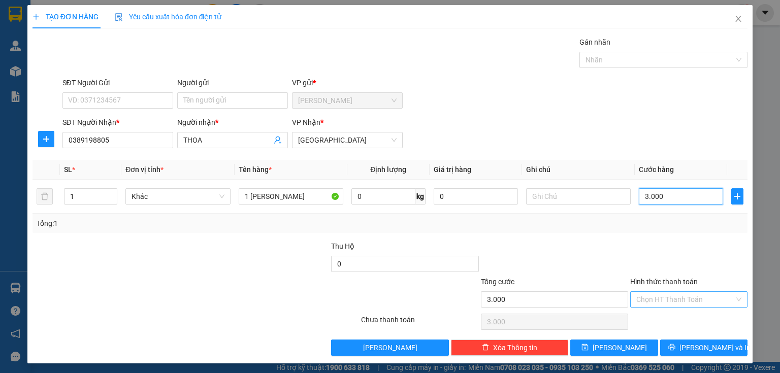
type input "30.000"
click at [678, 300] on input "Hình thức thanh toán" at bounding box center [685, 299] width 98 height 15
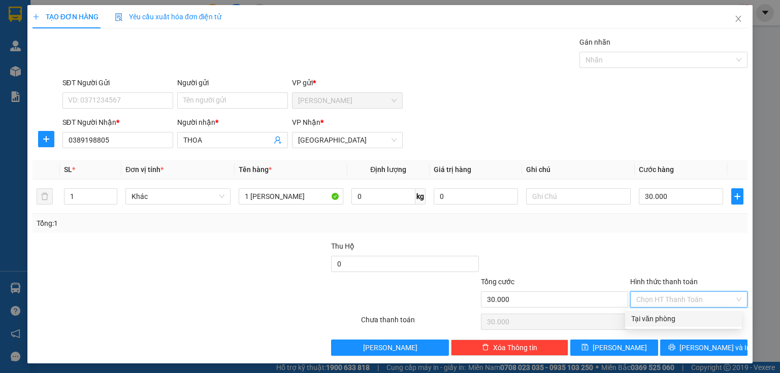
click at [668, 319] on div "Tại văn phòng" at bounding box center [683, 318] width 105 height 11
type input "0"
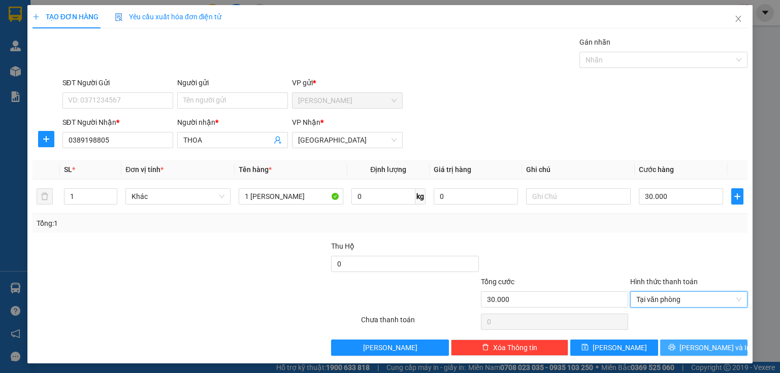
click at [666, 348] on button "Lưu và In" at bounding box center [704, 348] width 88 height 16
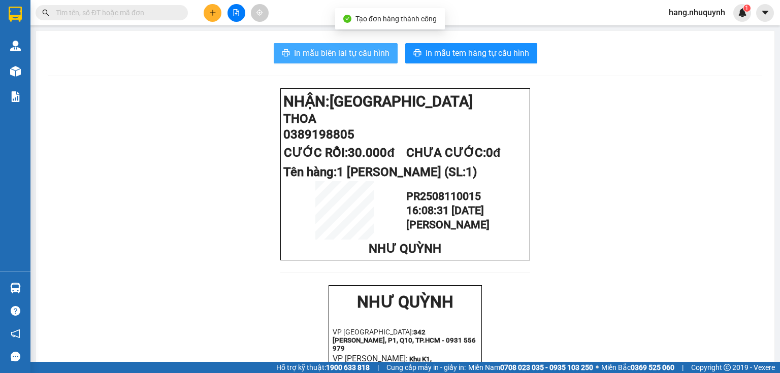
click at [332, 55] on span "In mẫu biên lai tự cấu hình" at bounding box center [341, 53] width 95 height 13
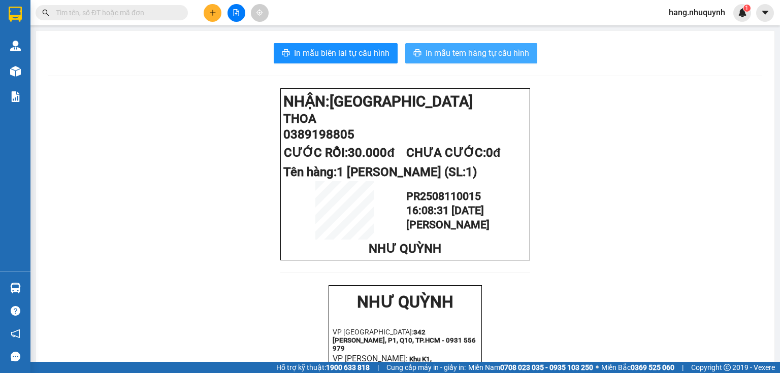
click at [456, 61] on button "In mẫu tem hàng tự cấu hình" at bounding box center [471, 53] width 132 height 20
click at [149, 9] on input "text" at bounding box center [116, 12] width 120 height 11
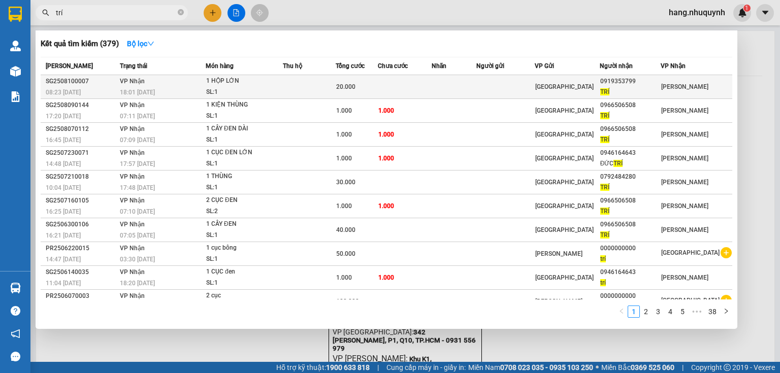
type input "trí"
click at [253, 87] on div "SL: 1" at bounding box center [244, 92] width 76 height 11
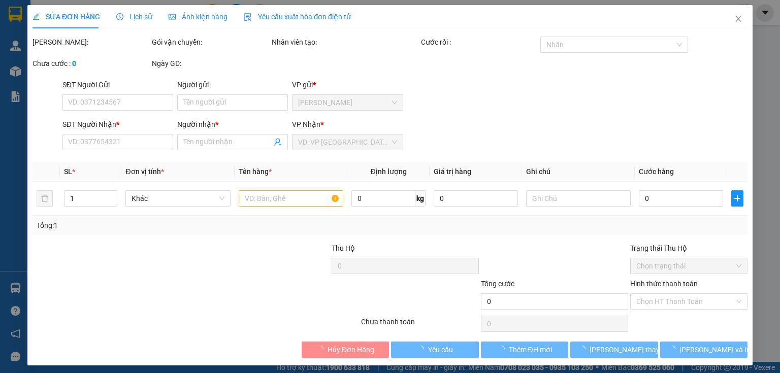
type input "0919353799"
type input "TRÍ"
type input "20.000"
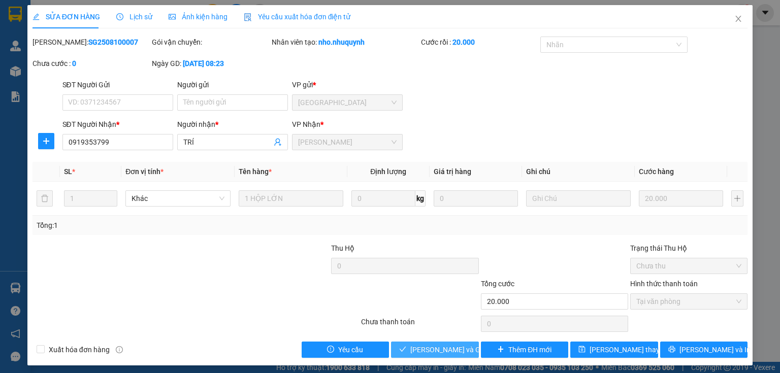
click at [457, 356] on button "Lưu và Giao hàng" at bounding box center [435, 350] width 88 height 16
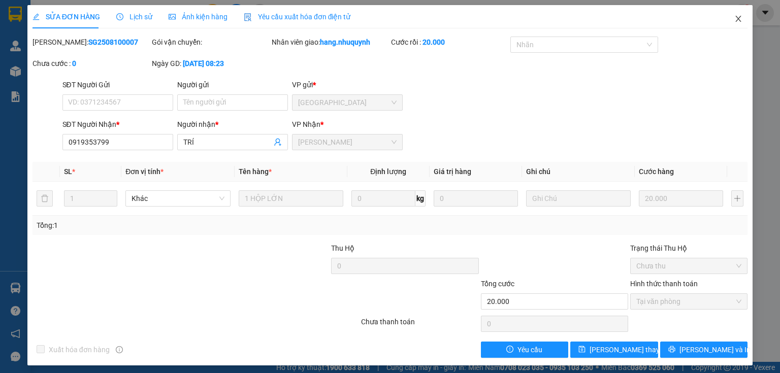
drag, startPoint x: 732, startPoint y: 17, endPoint x: 350, endPoint y: 2, distance: 383.0
click at [734, 18] on icon "close" at bounding box center [738, 19] width 8 height 8
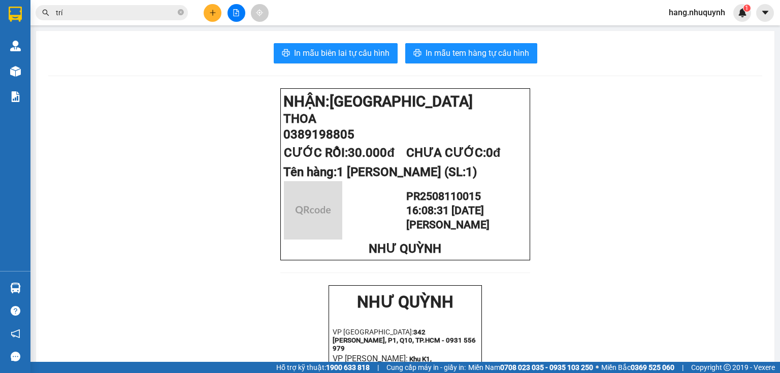
click at [82, 16] on input "trí" at bounding box center [116, 12] width 120 height 11
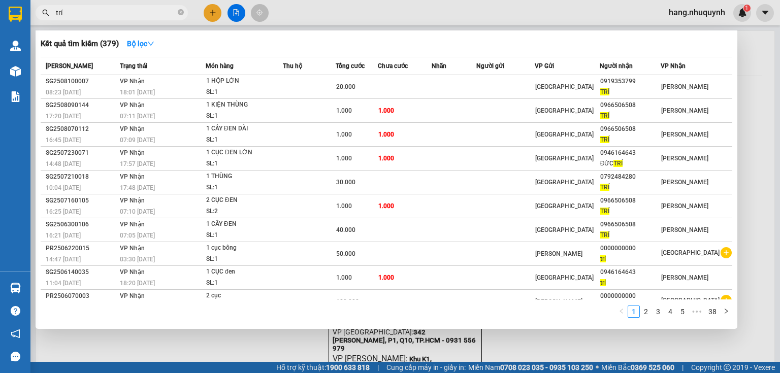
click at [82, 16] on input "trí" at bounding box center [116, 12] width 120 height 11
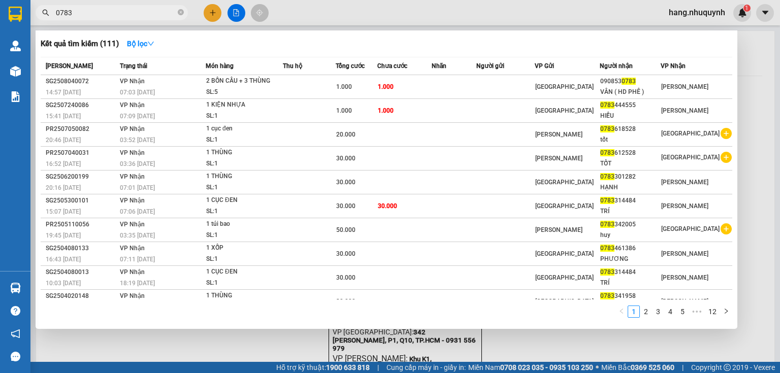
click at [136, 15] on input "0783" at bounding box center [116, 12] width 120 height 11
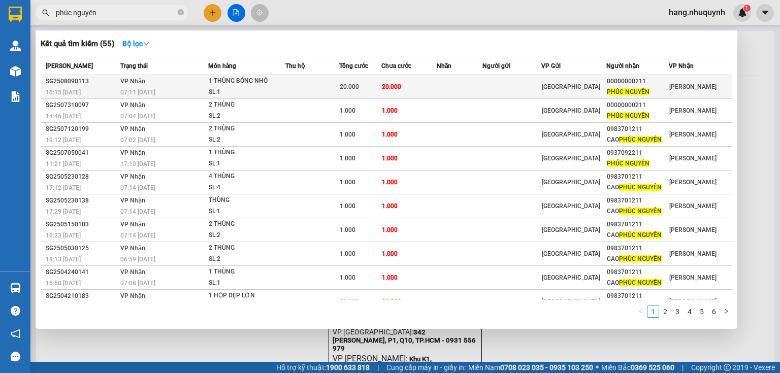
type input "phúc nguyên"
click at [277, 88] on div "SL: 1" at bounding box center [247, 92] width 76 height 11
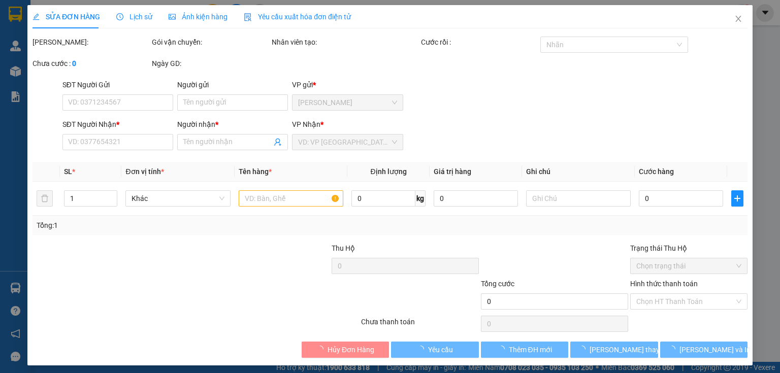
type input "00000000211"
type input "PHÚC NGUYÊN"
type input "20.000"
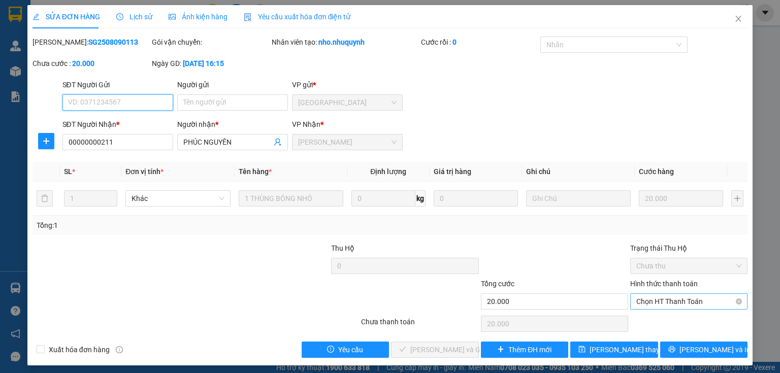
drag, startPoint x: 684, startPoint y: 298, endPoint x: 681, endPoint y: 307, distance: 9.1
click at [684, 299] on span "Chọn HT Thanh Toán" at bounding box center [688, 301] width 105 height 15
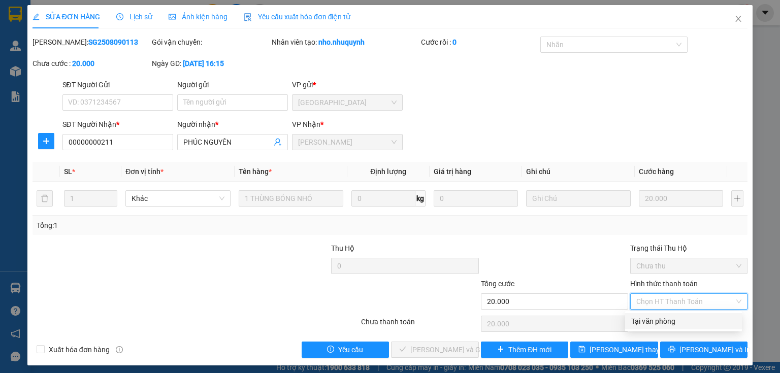
drag, startPoint x: 668, startPoint y: 325, endPoint x: 485, endPoint y: 351, distance: 185.0
click at [667, 325] on div "Tại văn phòng" at bounding box center [683, 321] width 105 height 11
type input "0"
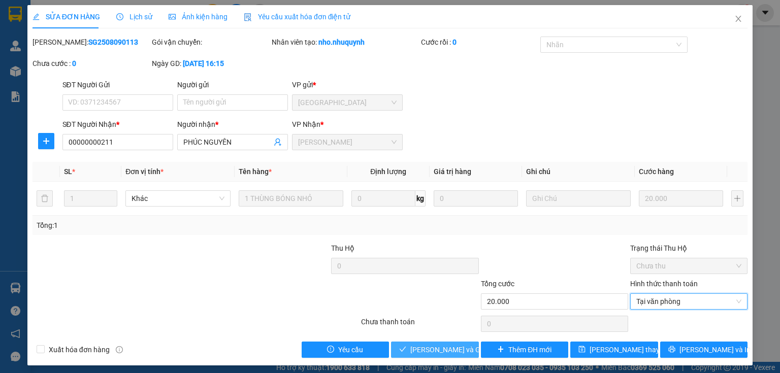
click at [451, 347] on span "Lưu và Giao hàng" at bounding box center [458, 349] width 97 height 11
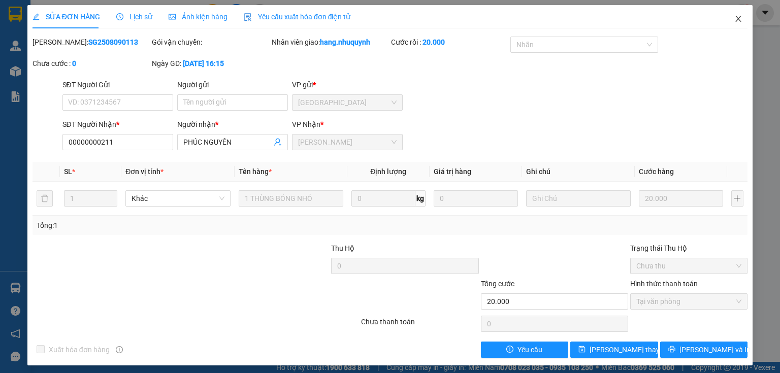
drag, startPoint x: 732, startPoint y: 19, endPoint x: 350, endPoint y: 19, distance: 382.7
click at [735, 19] on icon "close" at bounding box center [738, 19] width 6 height 6
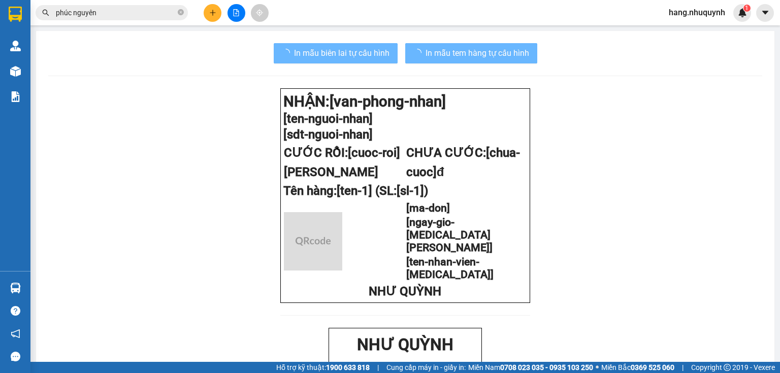
click at [146, 20] on span "phúc nguyên" at bounding box center [112, 12] width 152 height 15
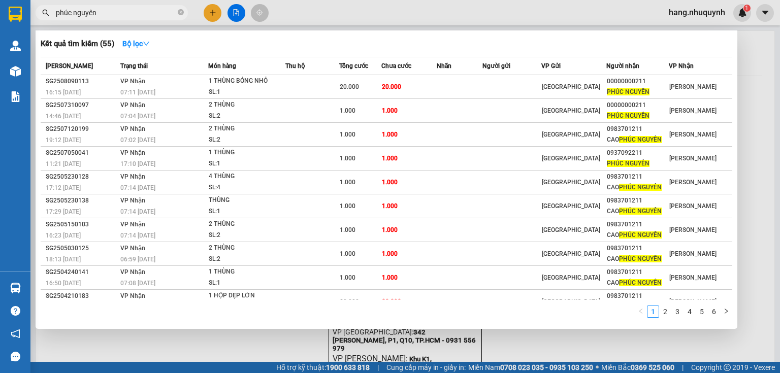
click at [147, 15] on input "phúc nguyên" at bounding box center [116, 12] width 120 height 11
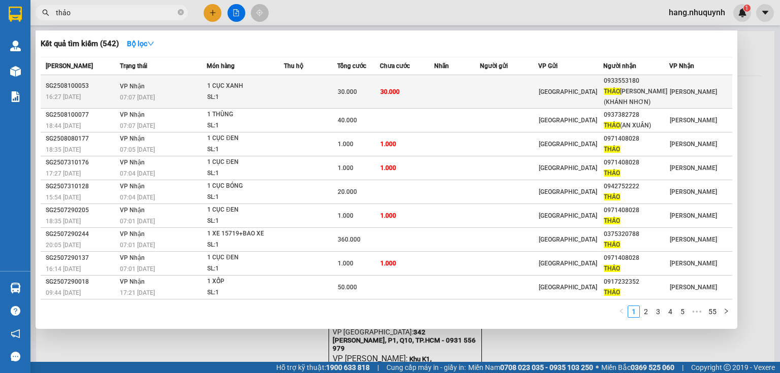
type input "thảo"
click at [351, 97] on td "30.000" at bounding box center [358, 91] width 42 height 33
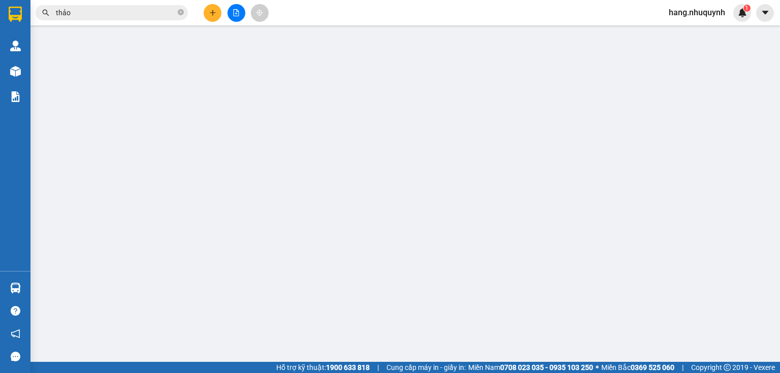
type input "0933553180"
type input "THẢO SURI(KHÁNH NHƠN)"
type input "30.000"
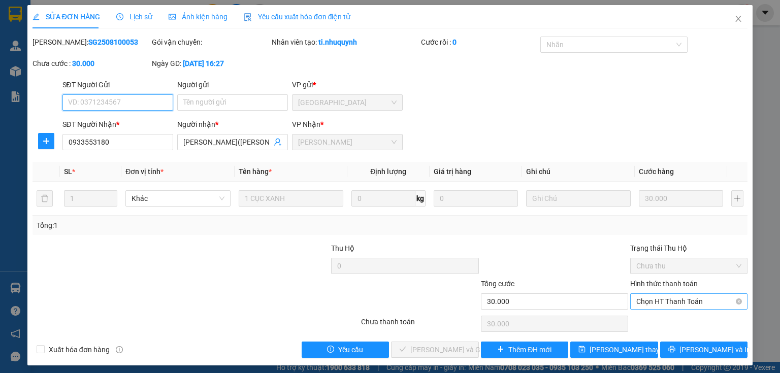
click at [663, 302] on span "Chọn HT Thanh Toán" at bounding box center [688, 301] width 105 height 15
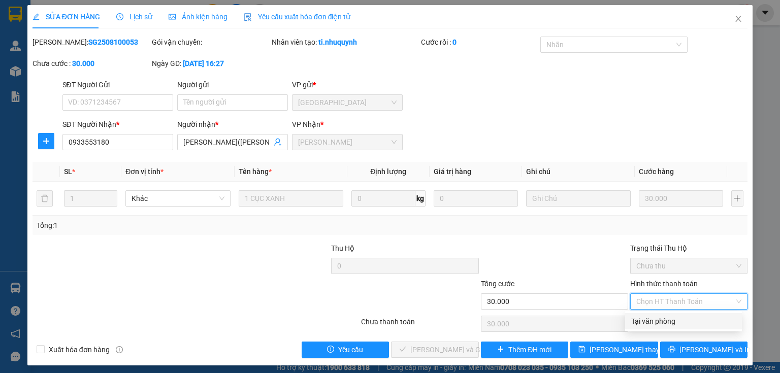
click at [658, 326] on div "Tại văn phòng" at bounding box center [683, 321] width 105 height 11
type input "0"
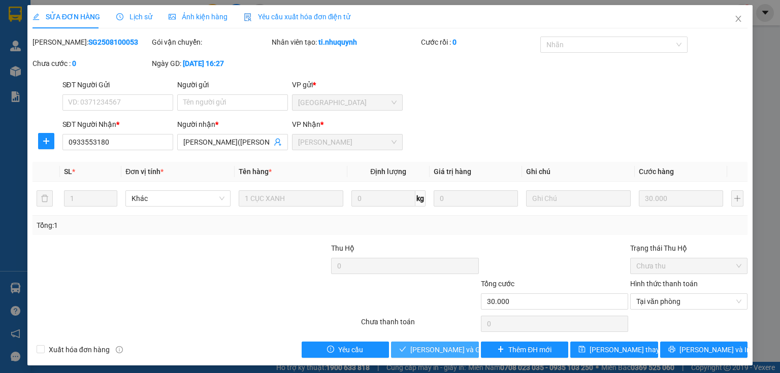
click at [448, 347] on span "Lưu và Giao hàng" at bounding box center [458, 349] width 97 height 11
